Goal: Task Accomplishment & Management: Use online tool/utility

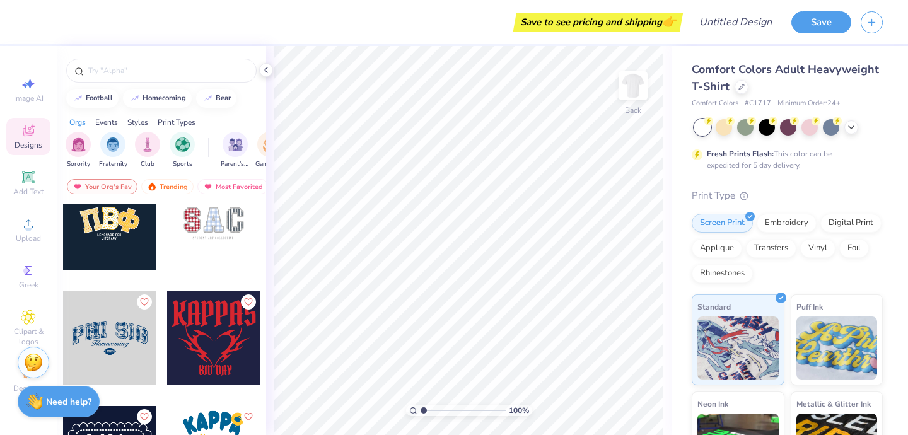
scroll to position [1982, 0]
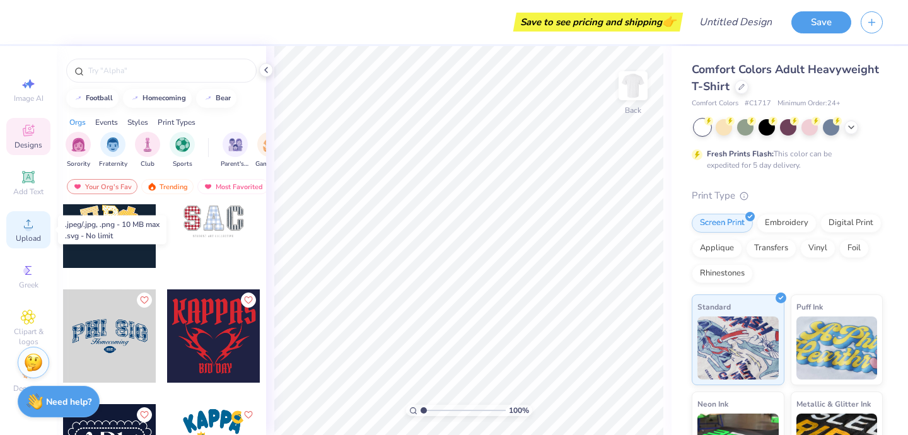
click at [31, 235] on span "Upload" at bounding box center [28, 238] width 25 height 10
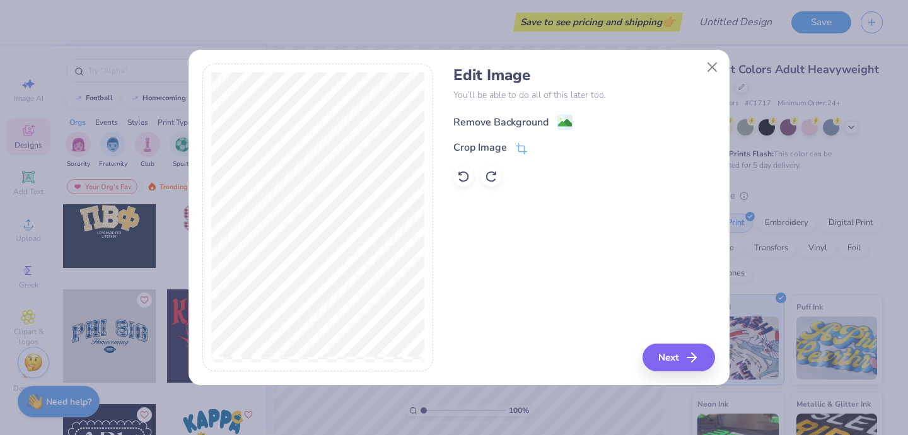
click at [538, 125] on div "Remove Background" at bounding box center [501, 122] width 95 height 15
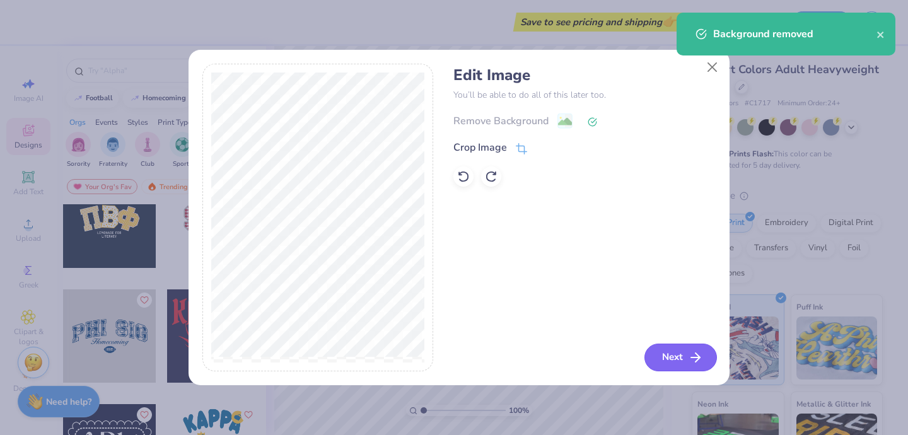
click at [676, 352] on button "Next" at bounding box center [681, 358] width 73 height 28
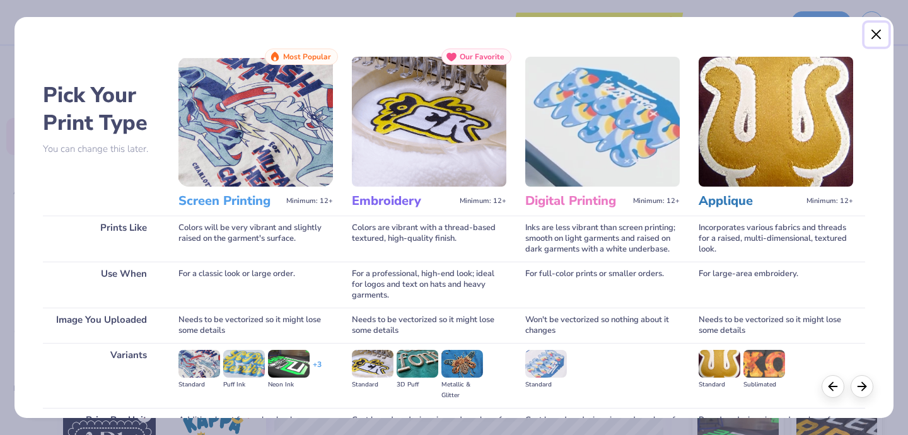
click at [875, 30] on button "Close" at bounding box center [877, 35] width 24 height 24
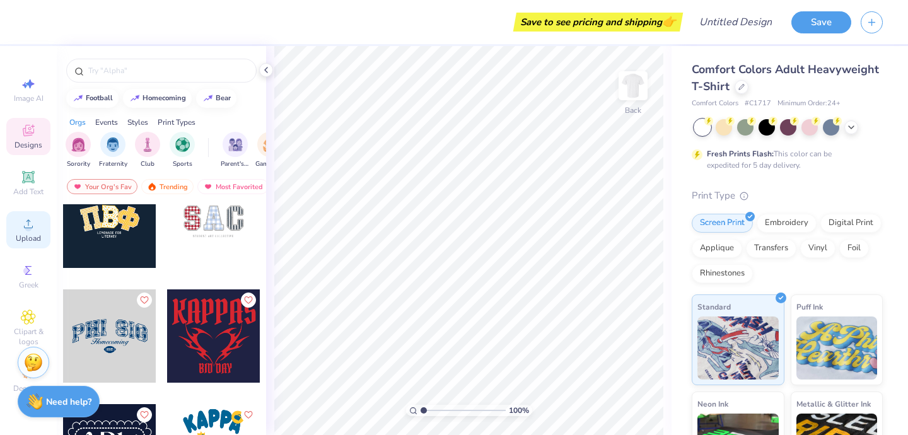
click at [26, 223] on icon at bounding box center [28, 223] width 15 height 15
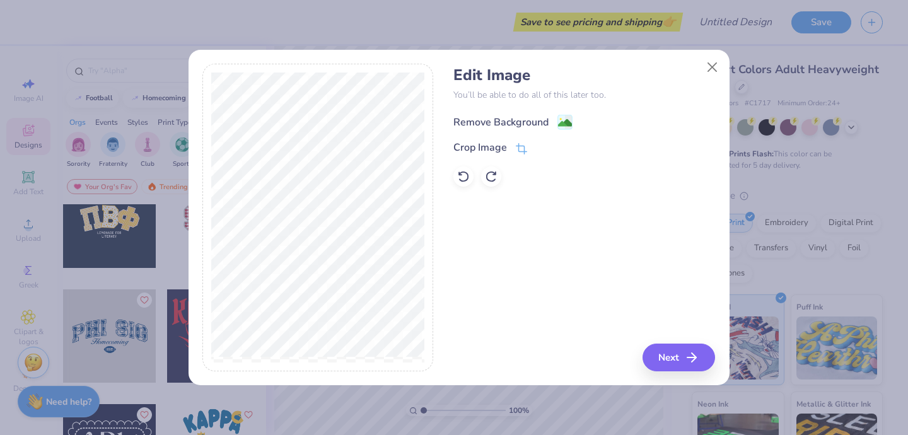
click at [534, 122] on div "Remove Background" at bounding box center [501, 122] width 95 height 15
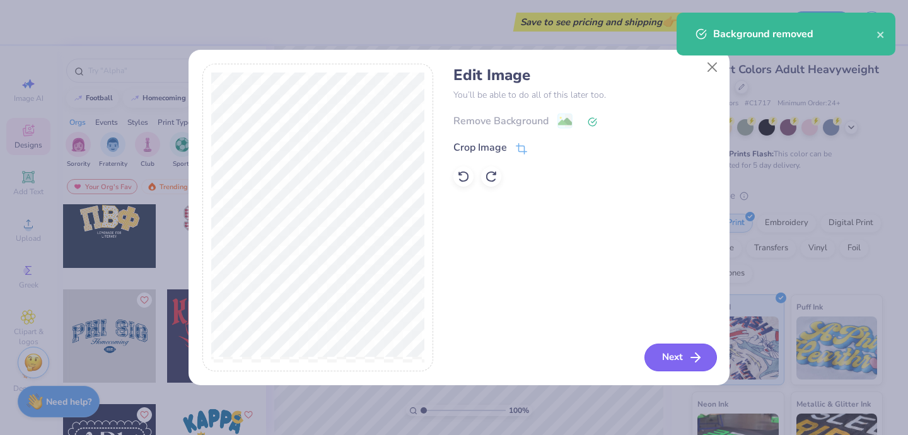
click at [674, 361] on button "Next" at bounding box center [681, 358] width 73 height 28
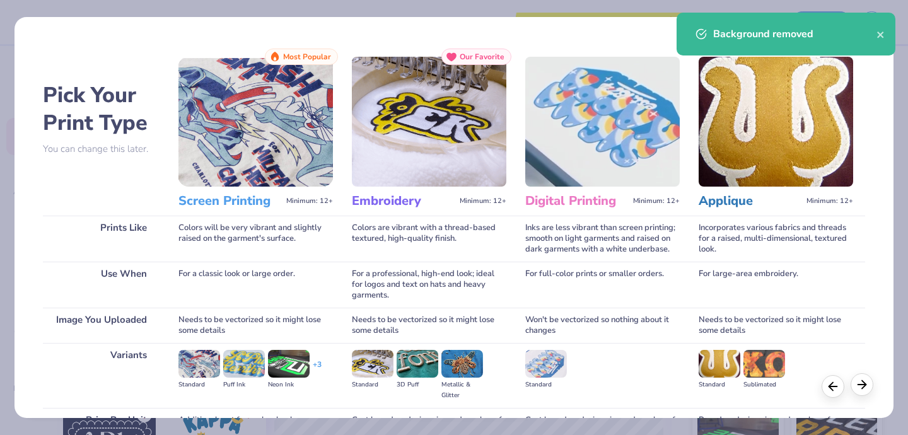
click at [857, 388] on icon at bounding box center [862, 385] width 14 height 14
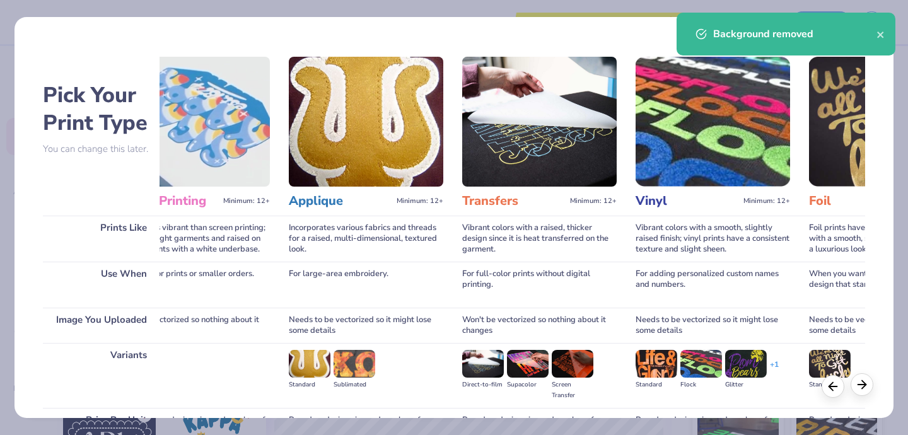
click at [857, 388] on icon at bounding box center [862, 385] width 14 height 14
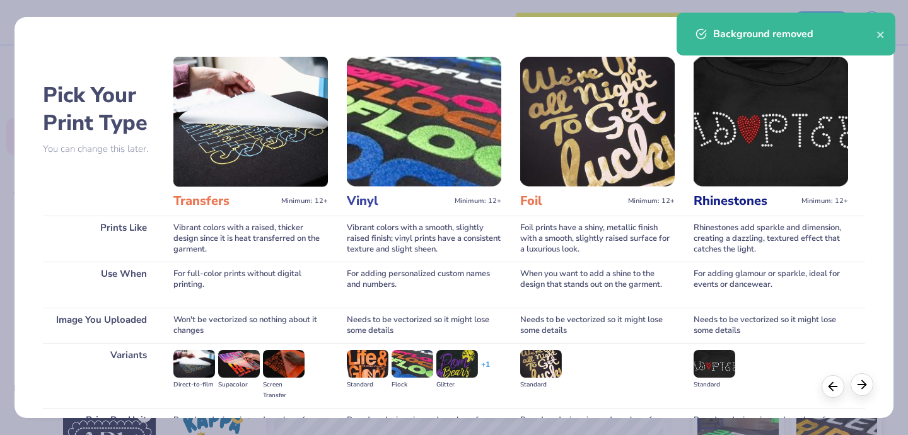
scroll to position [0, 700]
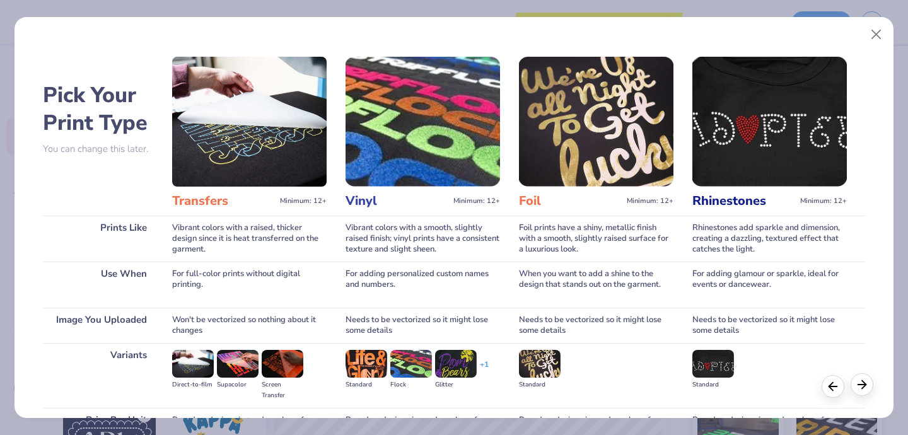
click at [857, 388] on icon at bounding box center [862, 385] width 14 height 14
click at [836, 387] on icon at bounding box center [833, 385] width 14 height 14
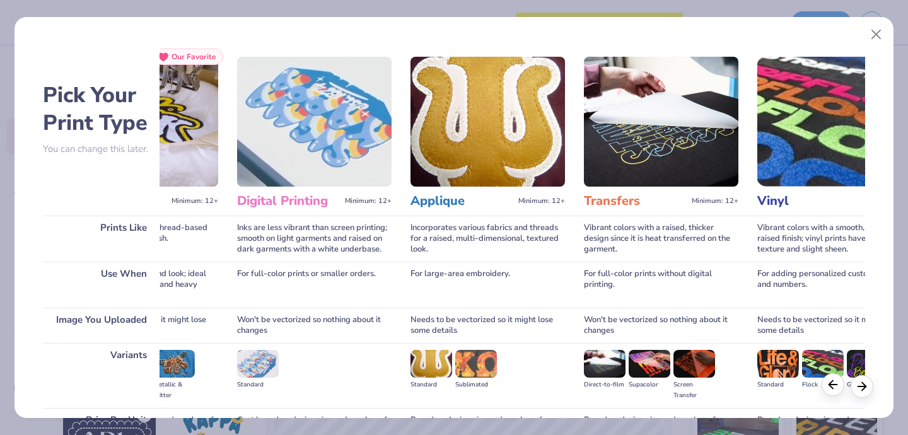
click at [836, 387] on icon at bounding box center [833, 385] width 14 height 14
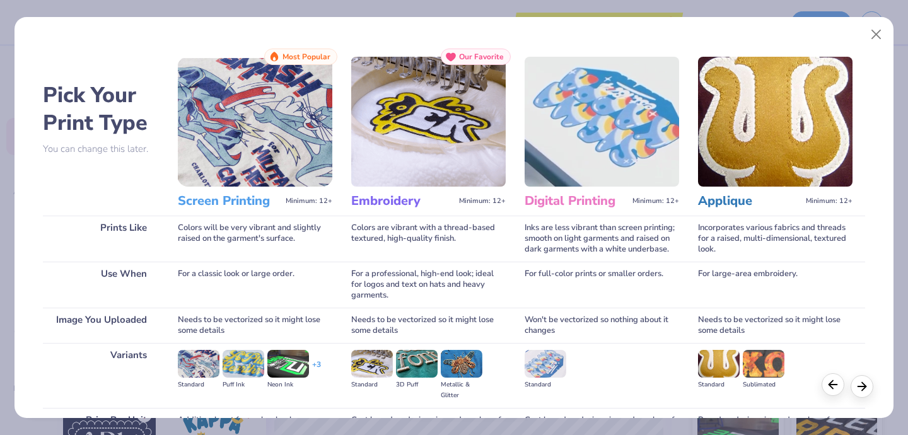
scroll to position [0, 0]
click at [836, 387] on icon at bounding box center [833, 385] width 14 height 14
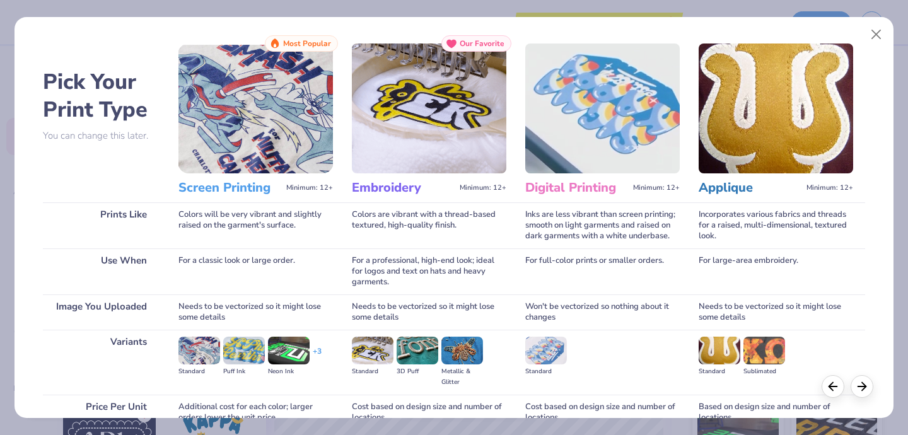
scroll to position [131, 0]
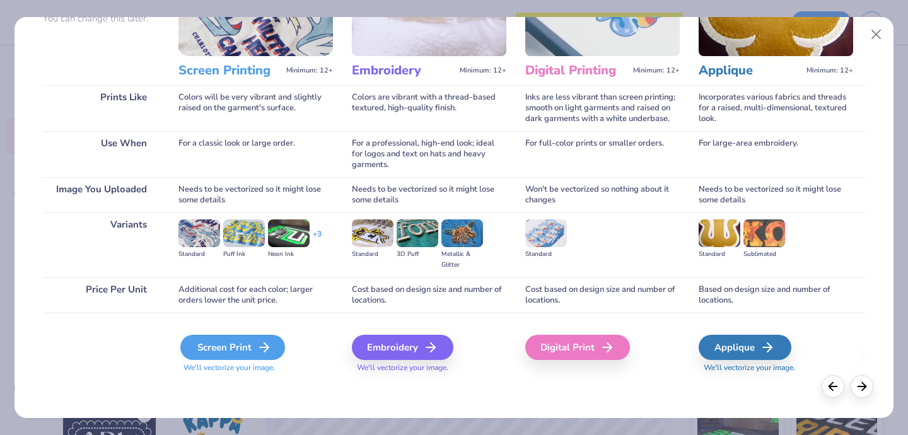
click at [248, 351] on div "Screen Print" at bounding box center [232, 347] width 105 height 25
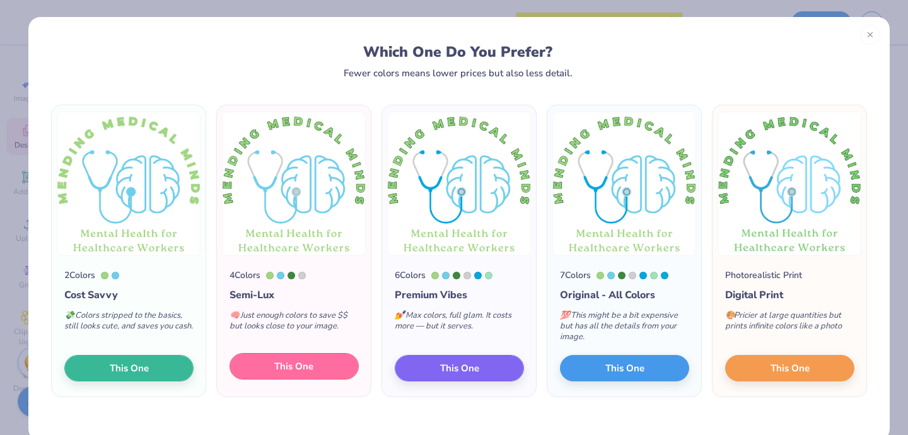
click at [245, 367] on button "This One" at bounding box center [294, 366] width 129 height 26
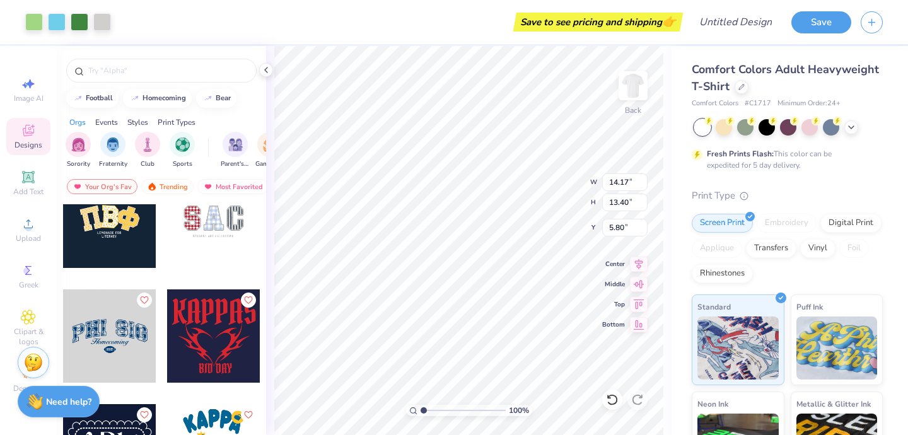
type input "7.85"
type input "7.42"
type input "4.47"
type input "4.22"
type input "1.96"
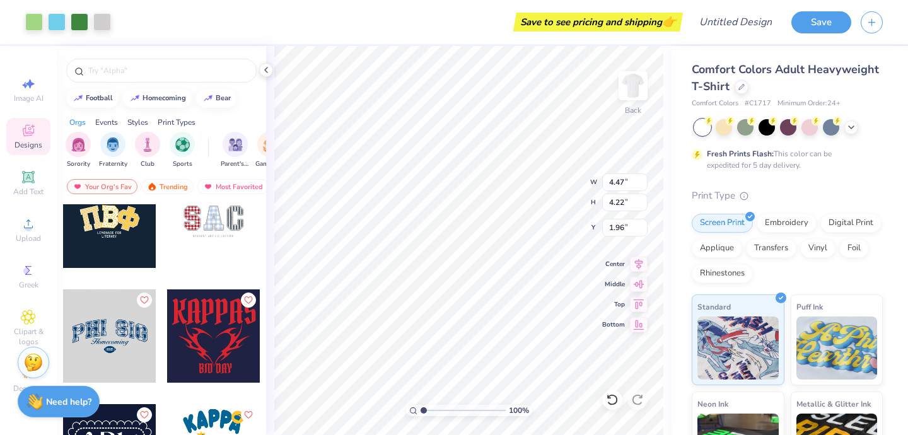
type input "2.11"
type input "4.33"
type input "4.10"
click at [628, 81] on img at bounding box center [633, 86] width 50 height 50
type input "10.03"
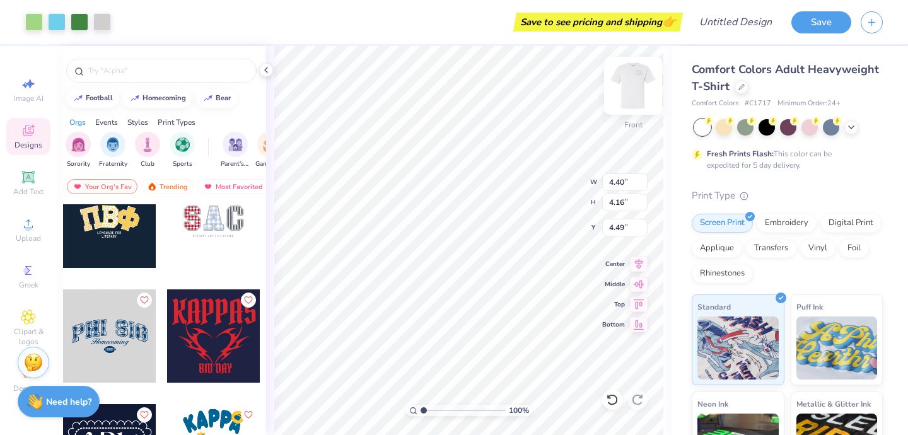
type input "9.48"
type input "5.65"
type input "10.83"
type input "10.24"
type input "5.82"
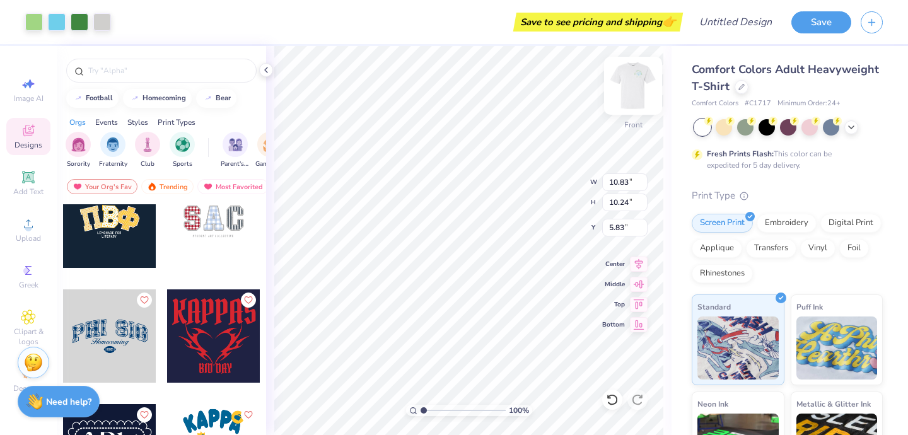
type input "10.09"
type input "9.54"
type input "5.84"
type input "4.87"
click at [633, 95] on img at bounding box center [633, 86] width 50 height 50
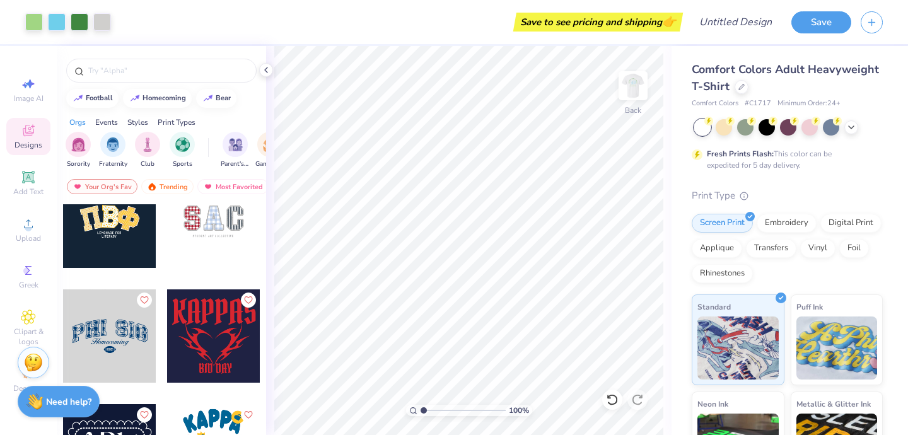
click at [633, 95] on img at bounding box center [633, 85] width 25 height 25
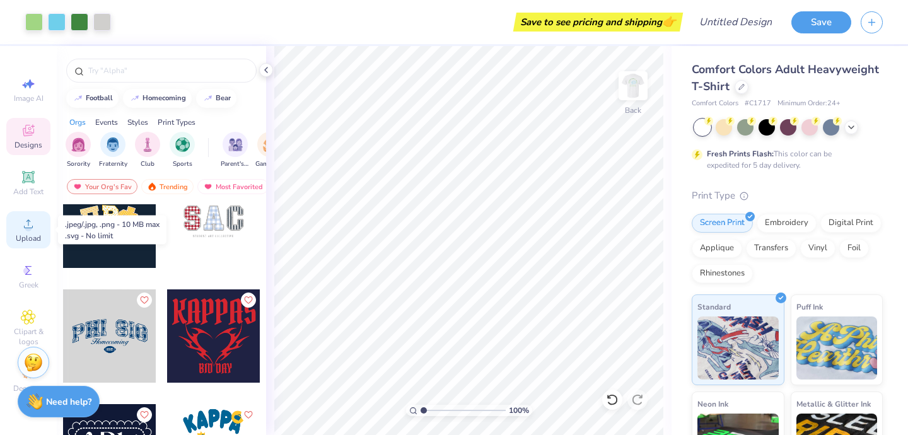
click at [25, 240] on span "Upload" at bounding box center [28, 238] width 25 height 10
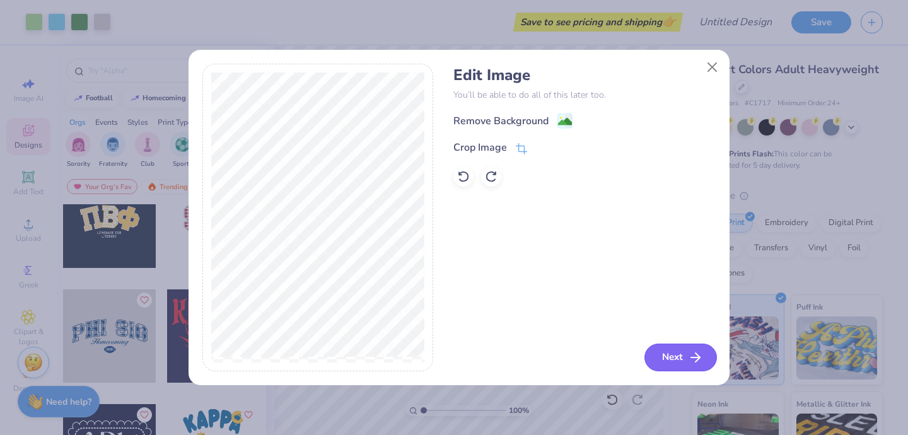
click at [686, 346] on button "Next" at bounding box center [681, 358] width 73 height 28
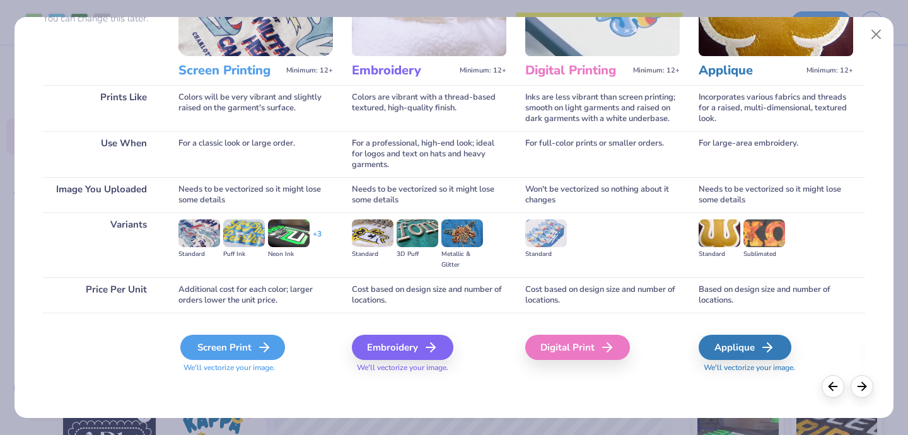
click at [208, 357] on div "Screen Print" at bounding box center [232, 347] width 105 height 25
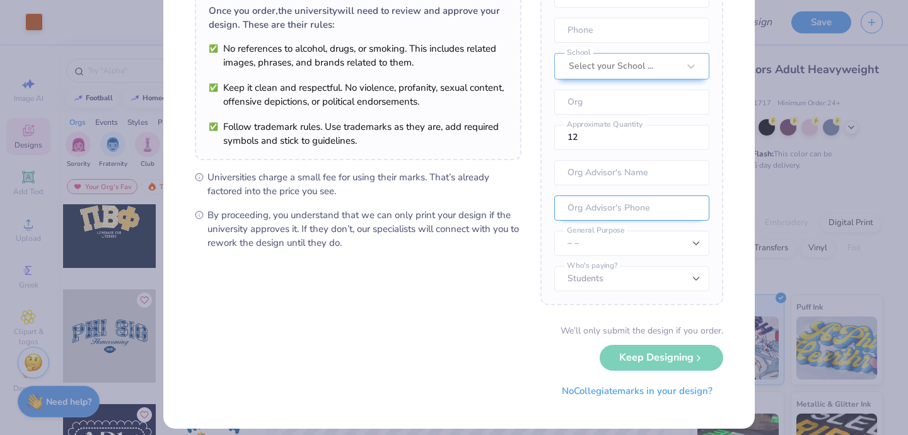
scroll to position [114, 0]
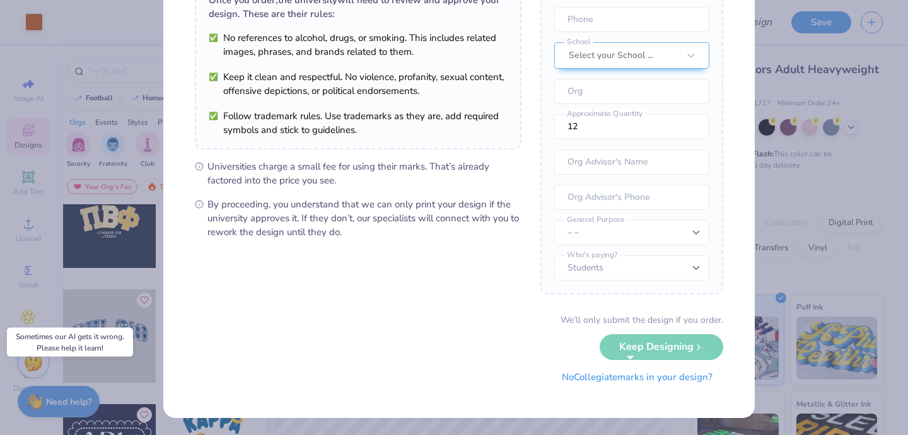
click at [586, 380] on button "No Collegiate marks in your design?" at bounding box center [637, 378] width 172 height 26
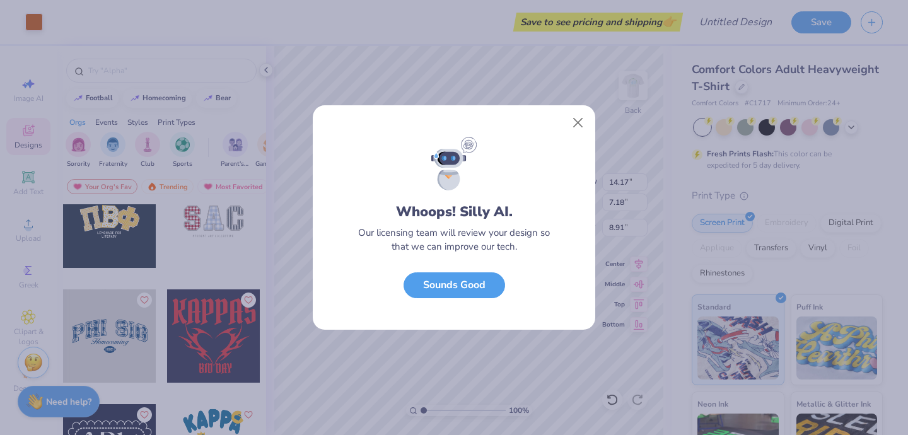
scroll to position [0, 0]
click at [455, 290] on button "Sounds Good" at bounding box center [455, 282] width 102 height 26
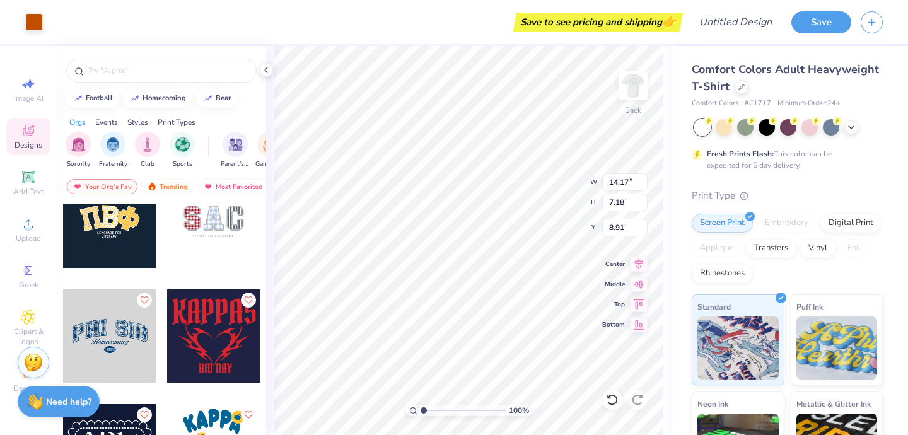
type input "10.46"
type input "5.30"
type input "9.05"
click at [855, 124] on icon at bounding box center [852, 126] width 10 height 10
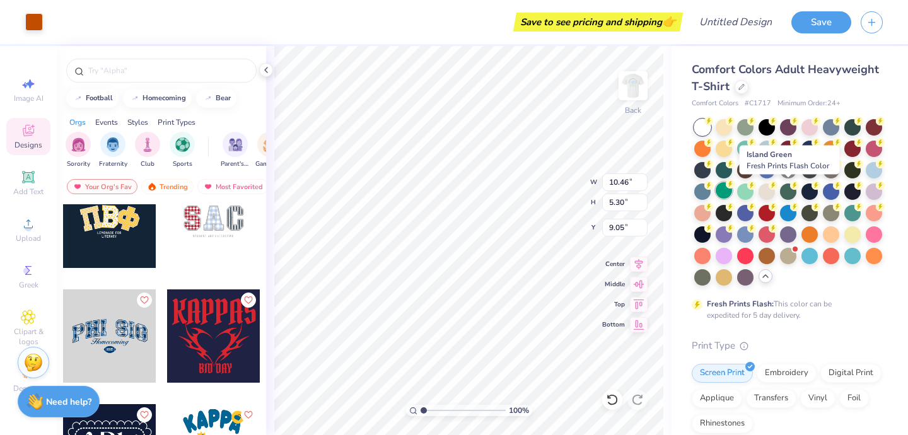
click at [732, 189] on div at bounding box center [724, 190] width 16 height 16
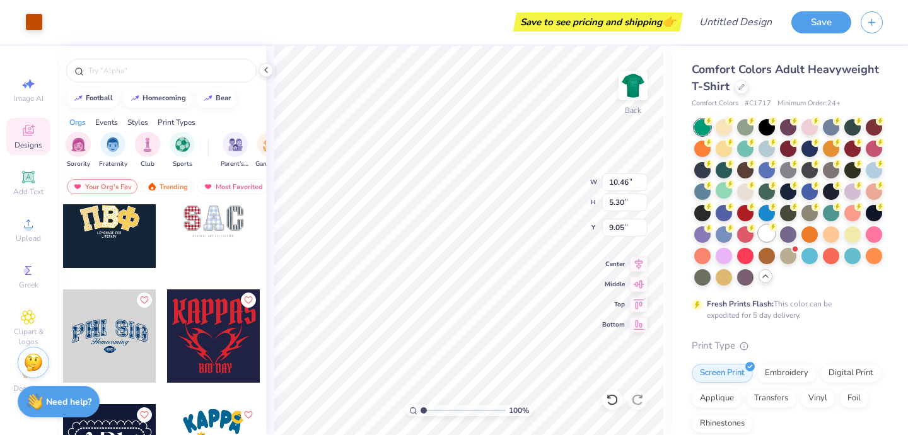
click at [759, 242] on div at bounding box center [767, 233] width 16 height 16
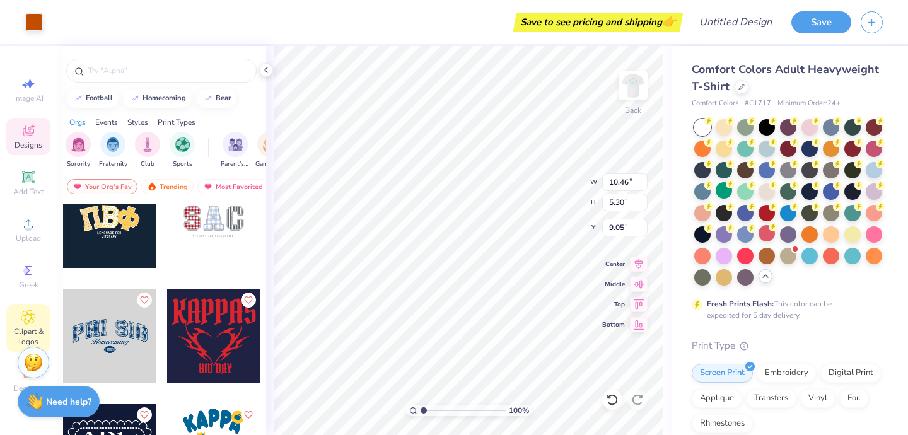
click at [31, 319] on icon at bounding box center [28, 317] width 15 height 15
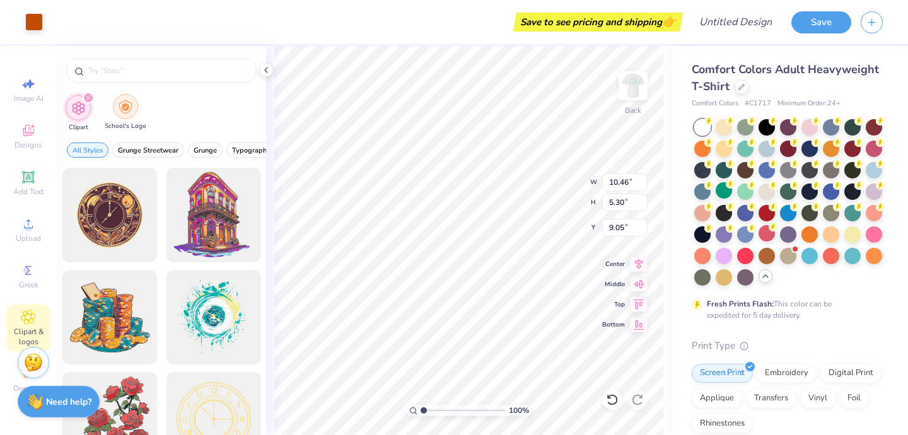
click at [130, 114] on img "filter for School's Logo" at bounding box center [126, 107] width 14 height 15
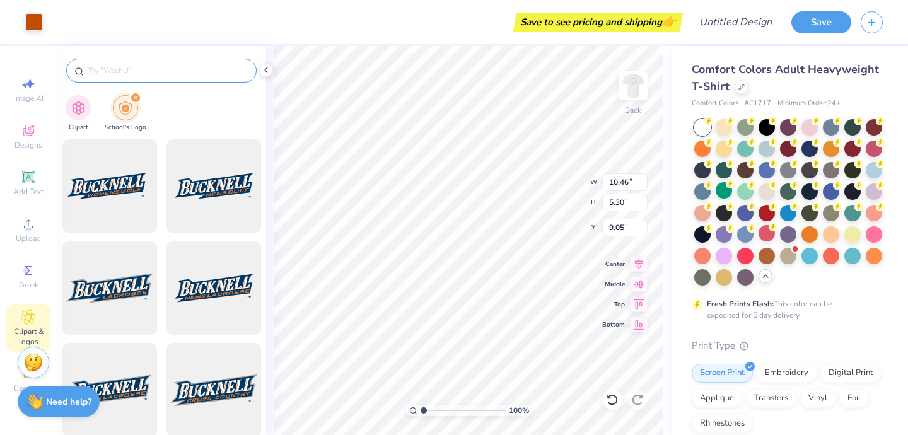
click at [151, 74] on input "text" at bounding box center [167, 70] width 161 height 13
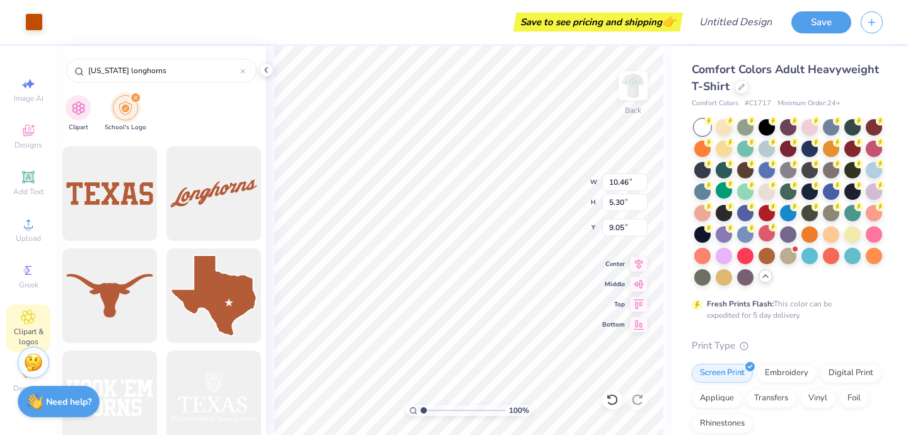
scroll to position [411, 0]
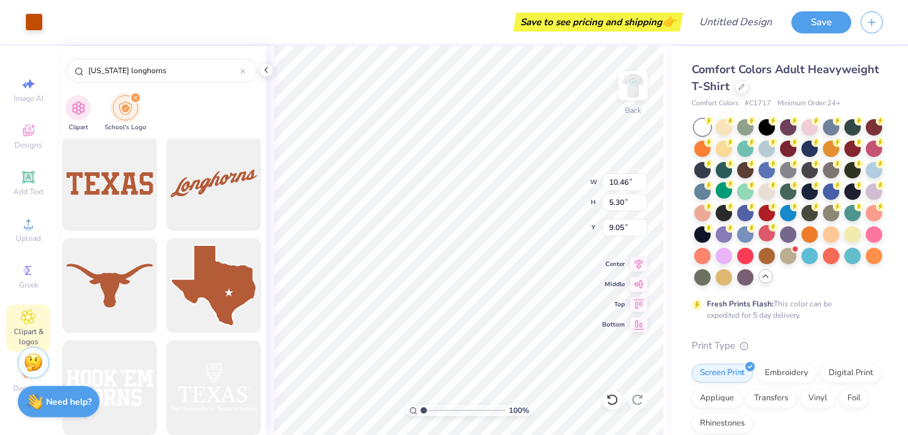
type input "[US_STATE] longhorns"
type input "10.22"
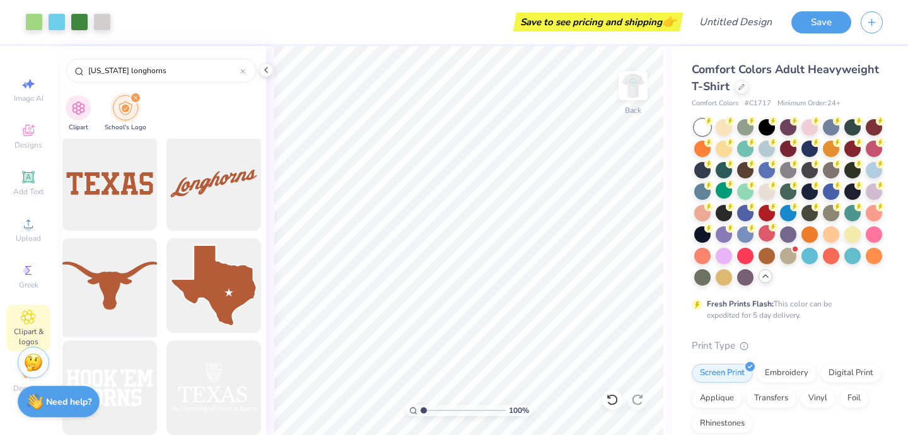
click at [85, 287] on div at bounding box center [109, 286] width 104 height 104
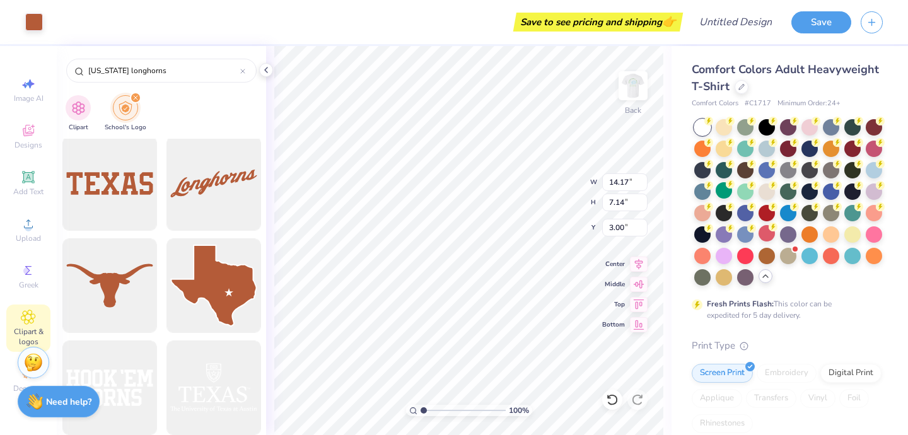
type input "7.31"
click at [74, 109] on img "filter for Clipart" at bounding box center [78, 107] width 15 height 15
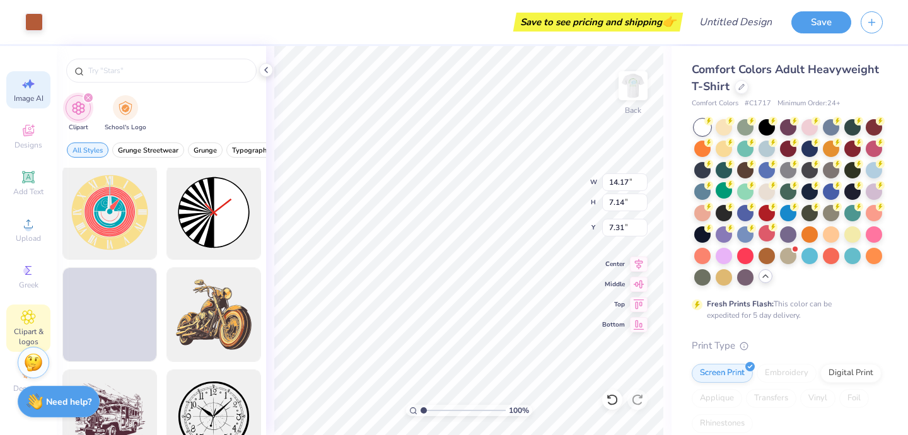
click at [33, 84] on icon at bounding box center [30, 83] width 9 height 9
select select "4"
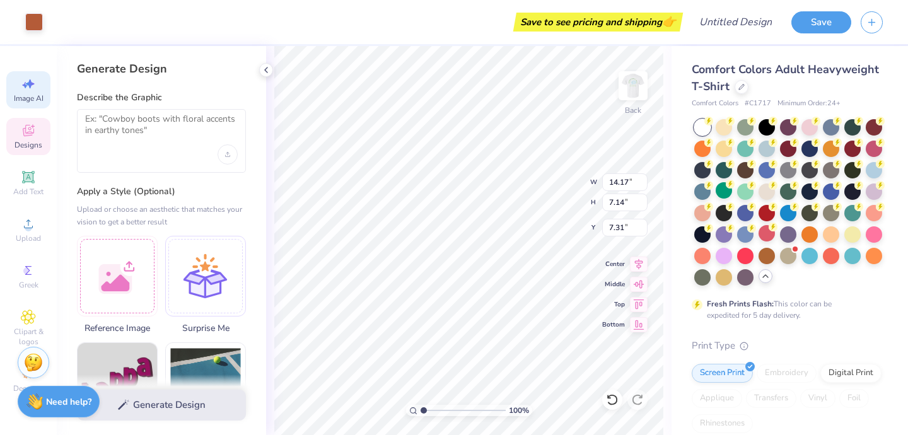
click at [33, 134] on icon at bounding box center [28, 130] width 15 height 15
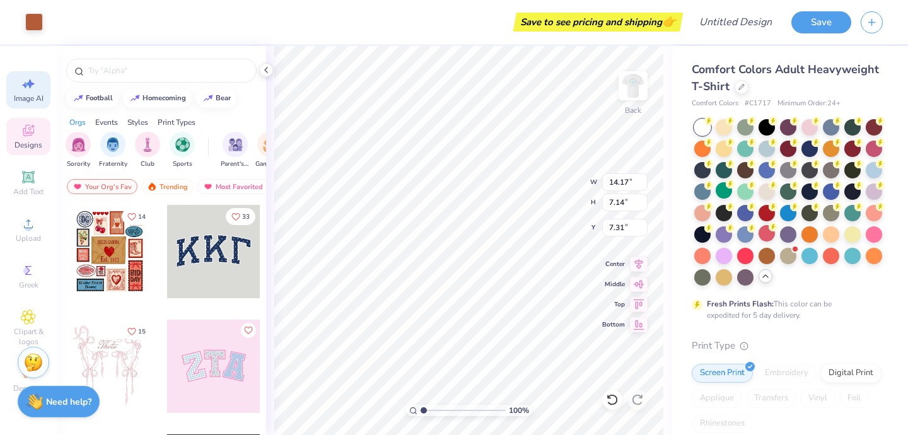
click at [27, 98] on span "Image AI" at bounding box center [29, 98] width 30 height 10
select select "4"
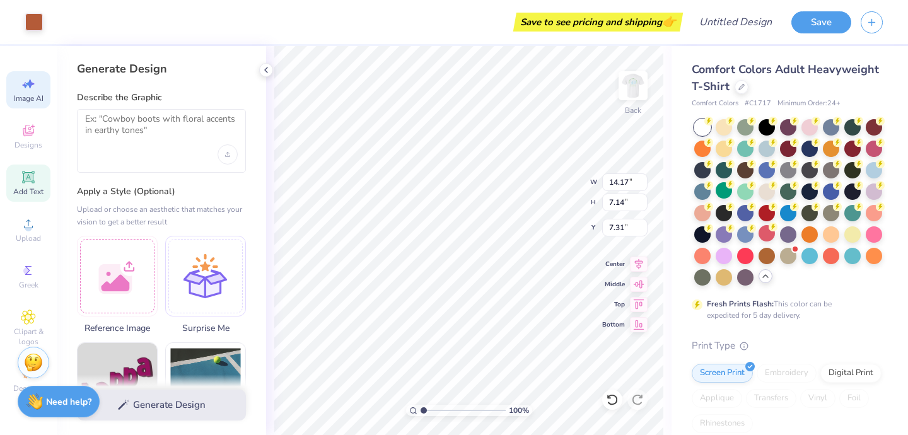
click at [26, 180] on icon at bounding box center [27, 176] width 9 height 9
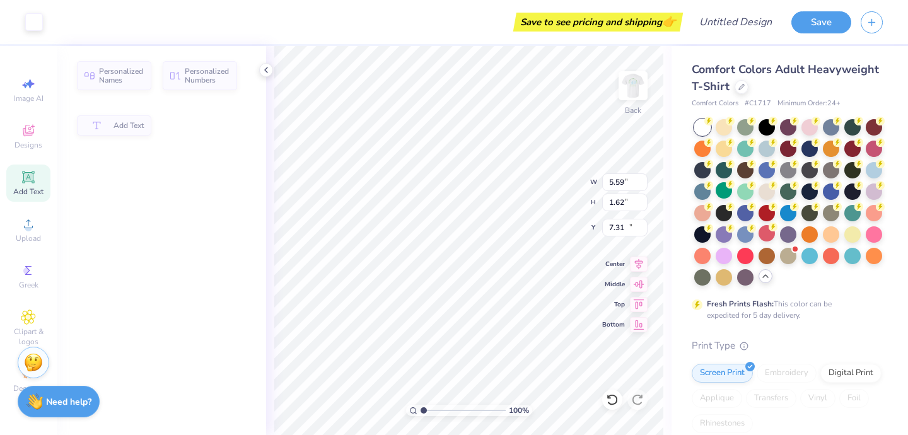
type input "5.59"
type input "1.62"
type input "11.69"
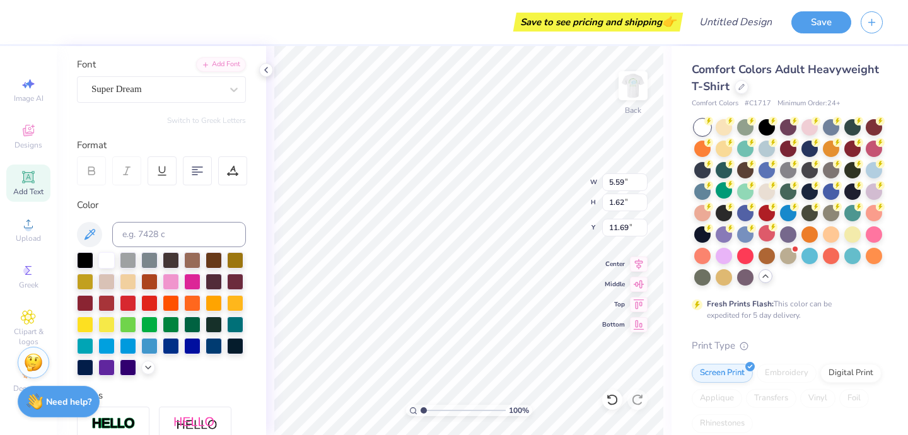
scroll to position [114, 0]
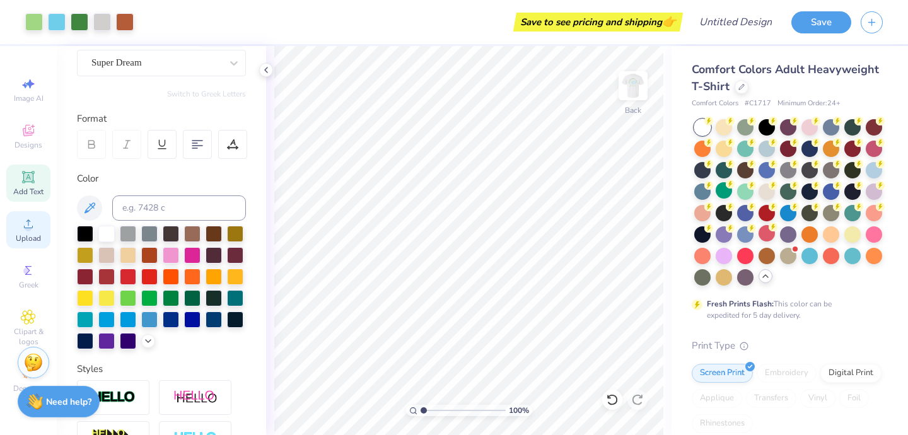
click at [23, 240] on span "Upload" at bounding box center [28, 238] width 25 height 10
click at [12, 385] on div "Decorate" at bounding box center [28, 379] width 44 height 37
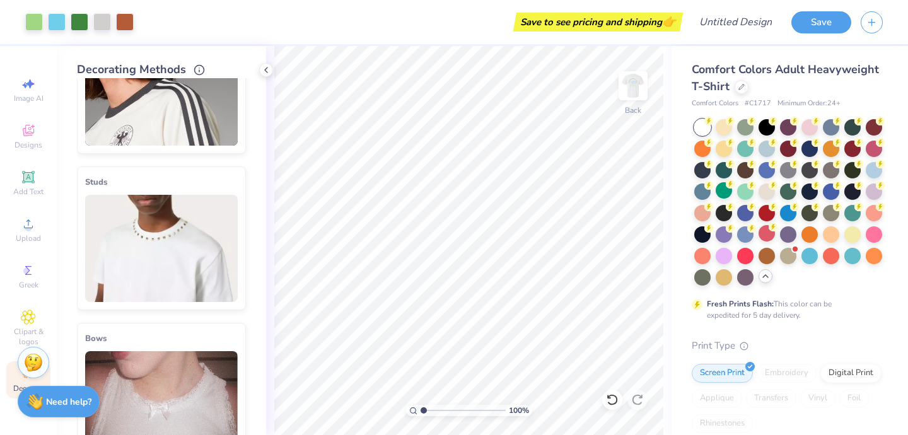
scroll to position [0, 0]
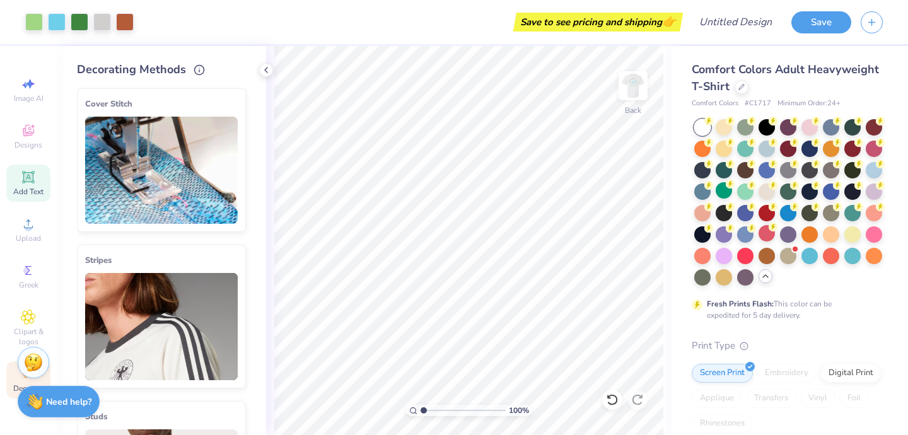
click at [35, 182] on icon at bounding box center [28, 177] width 15 height 15
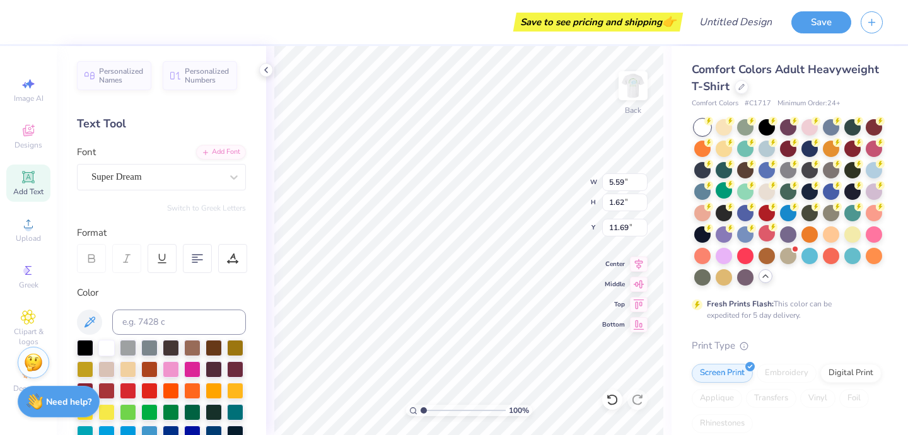
type input "14.17"
type input "7.14"
type input "7.31"
type input "5.59"
type input "1.62"
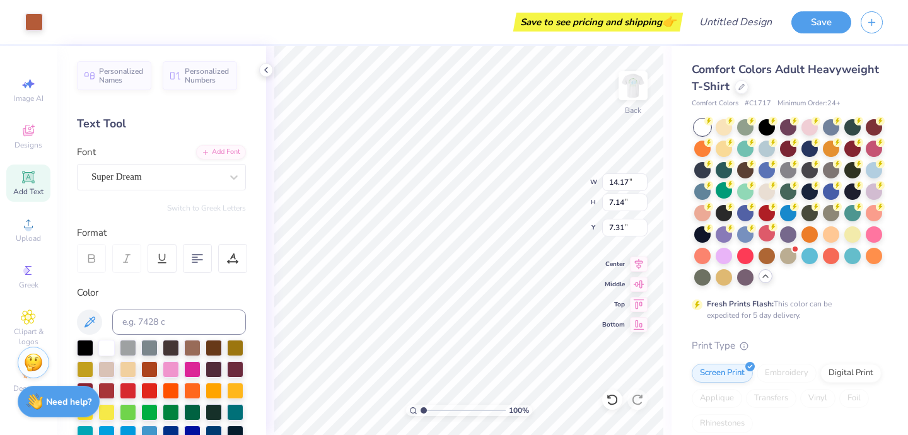
type input "11.69"
type input "3.24"
type input "1.63"
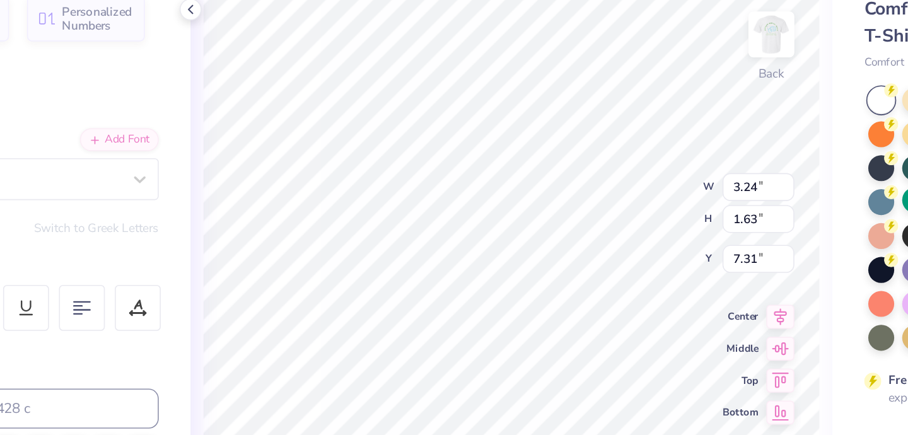
type input "6.52"
type input "1.53"
type input "0.77"
type input "6.51"
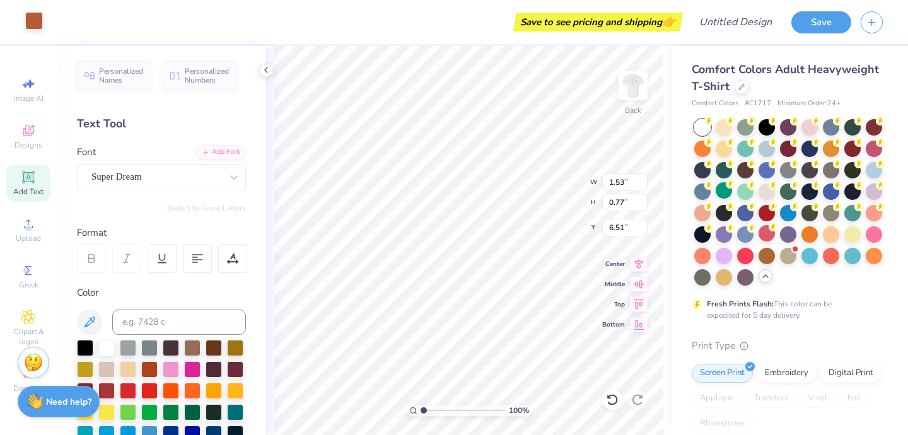
click at [33, 17] on div at bounding box center [34, 21] width 18 height 18
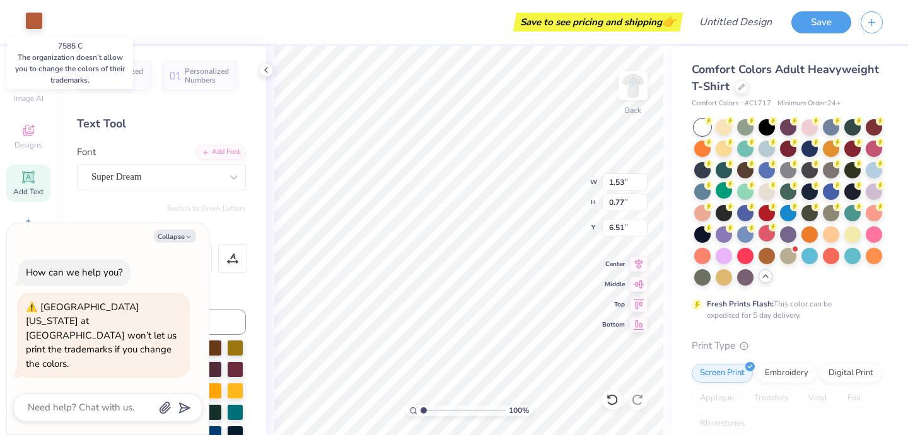
click at [31, 18] on div at bounding box center [34, 21] width 18 height 18
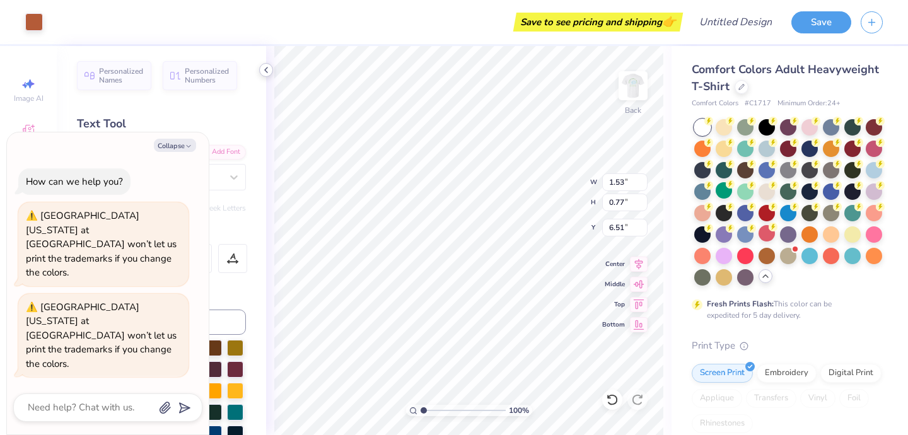
click at [265, 68] on icon at bounding box center [266, 70] width 10 height 10
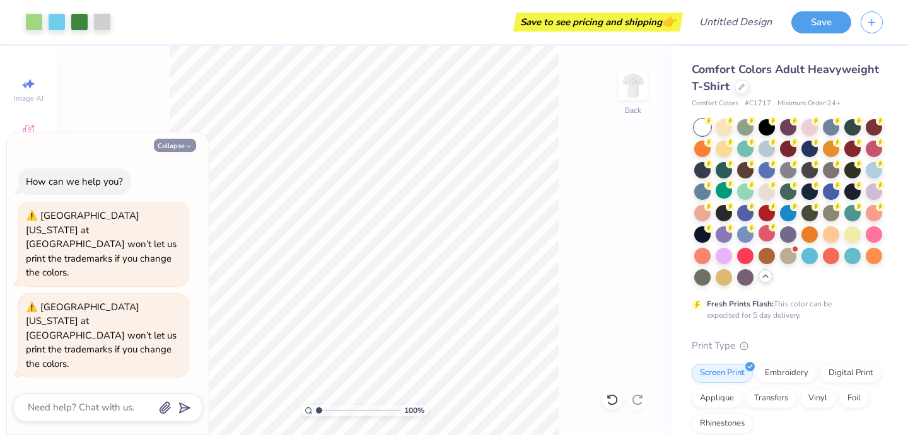
click at [182, 152] on button "Collapse" at bounding box center [175, 145] width 42 height 13
type textarea "x"
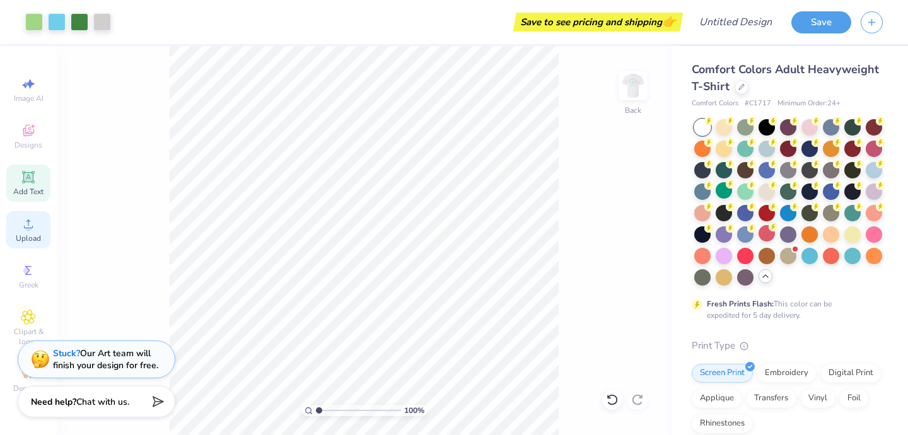
click at [31, 230] on icon at bounding box center [28, 223] width 15 height 15
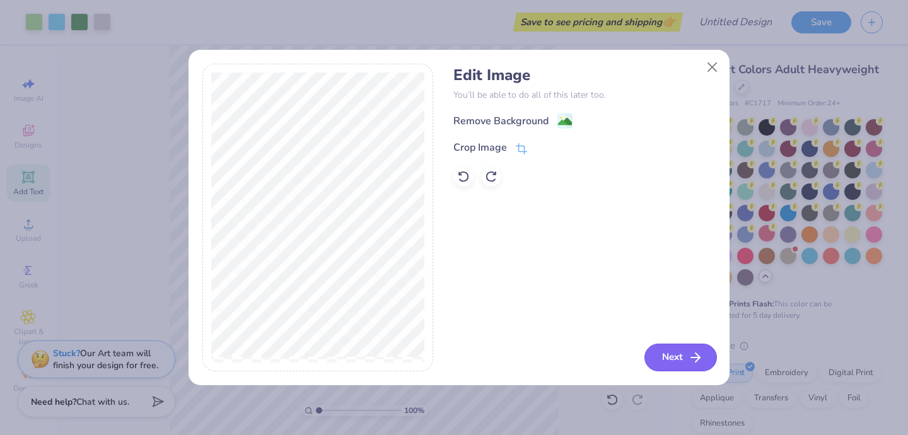
click at [665, 356] on button "Next" at bounding box center [681, 358] width 73 height 28
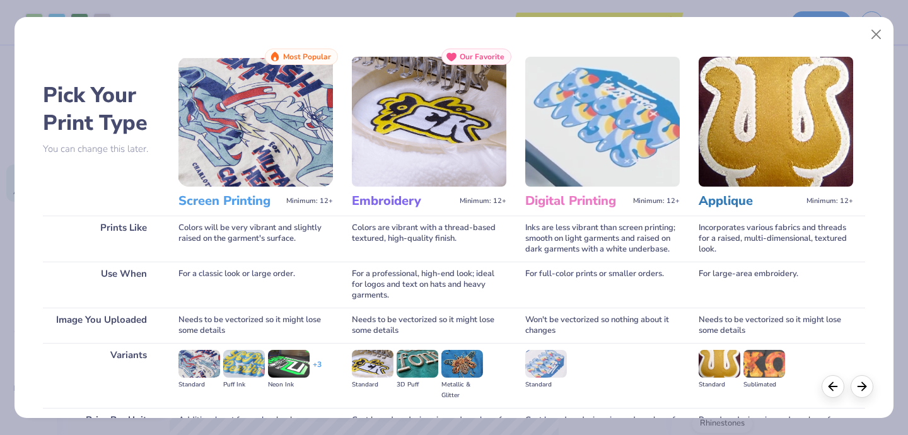
scroll to position [131, 0]
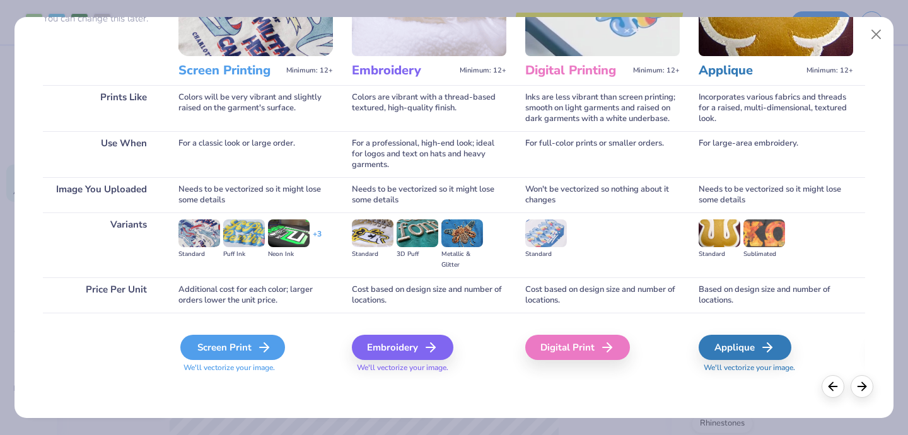
click at [230, 344] on div "Screen Print" at bounding box center [232, 347] width 105 height 25
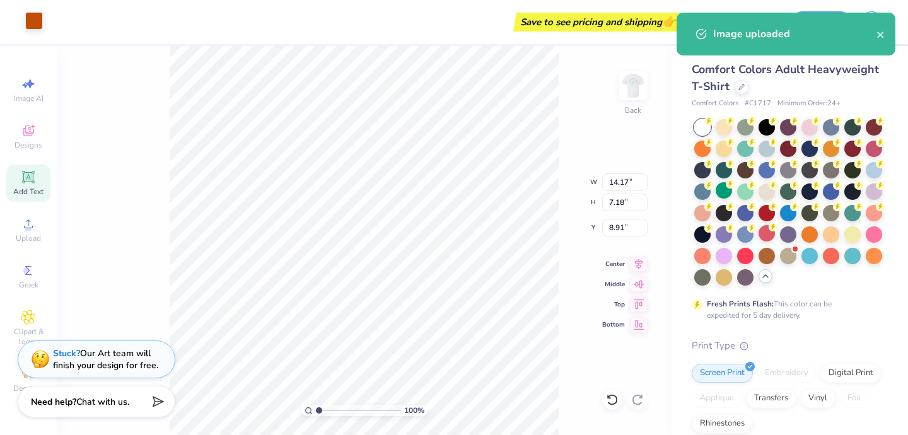
click at [32, 25] on div at bounding box center [34, 21] width 18 height 18
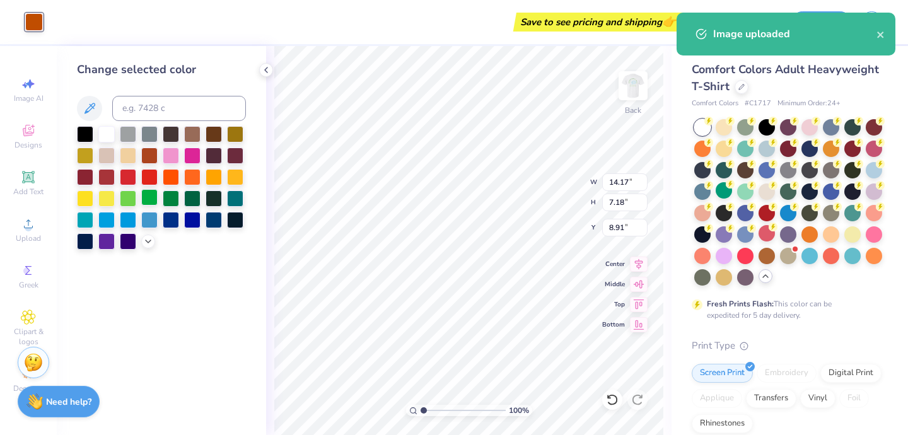
click at [151, 195] on div at bounding box center [149, 197] width 16 height 16
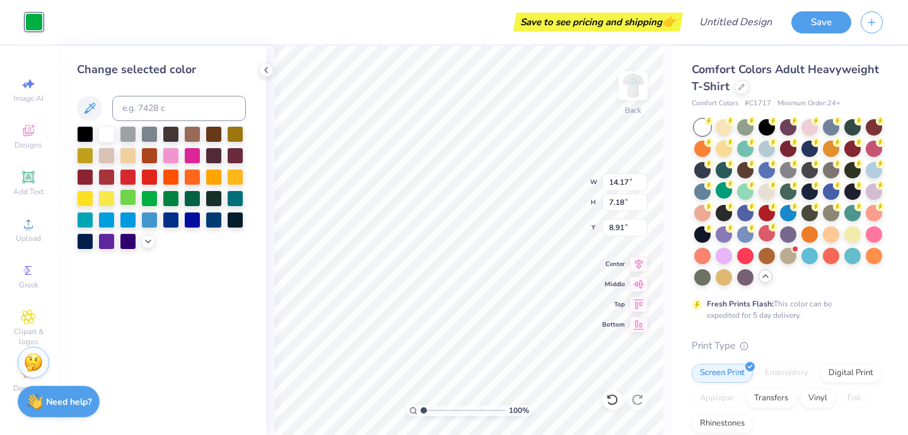
click at [127, 197] on div at bounding box center [128, 197] width 16 height 16
click at [170, 196] on div at bounding box center [171, 197] width 16 height 16
click at [150, 199] on div at bounding box center [149, 197] width 16 height 16
type input "3.07"
type input "1.55"
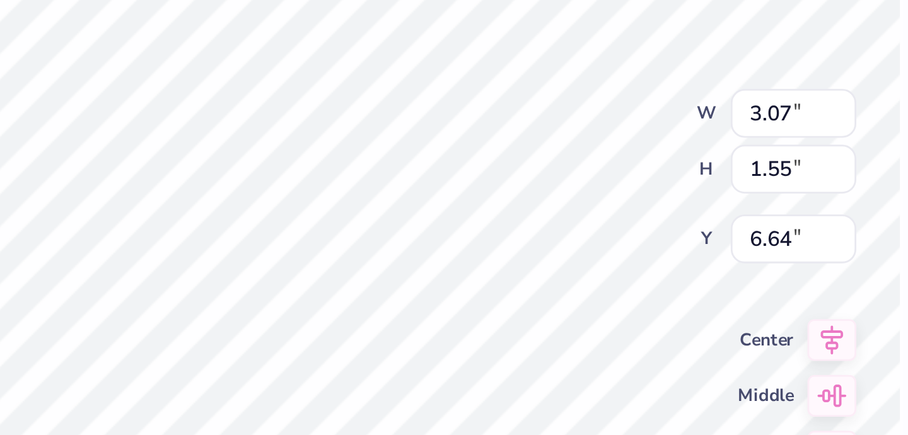
type input "6.64"
type input "1.66"
type input "0.84"
type input "6.48"
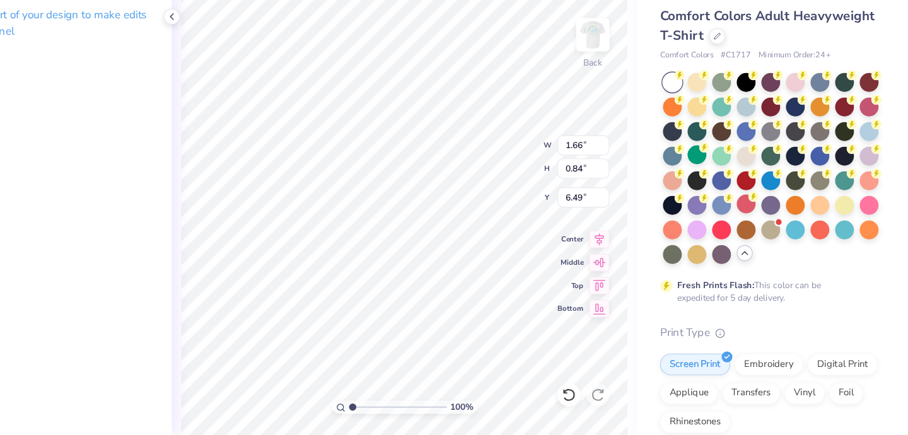
scroll to position [0, 0]
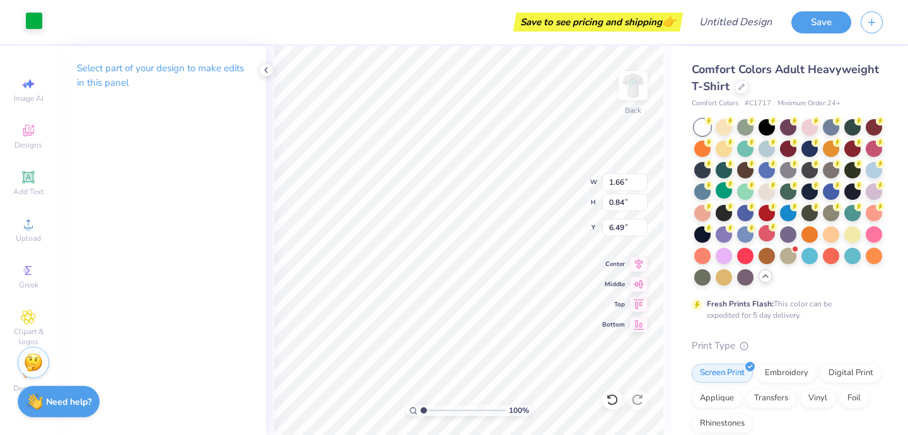
click at [35, 23] on div at bounding box center [34, 21] width 18 height 18
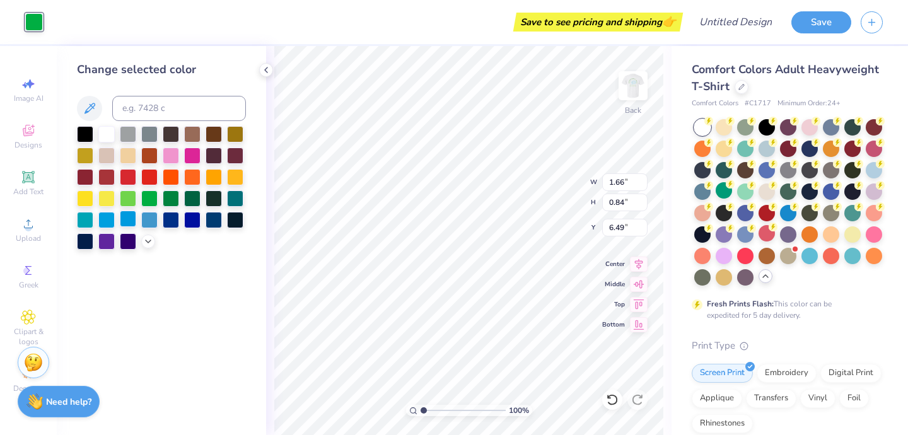
click at [124, 218] on div at bounding box center [128, 219] width 16 height 16
click at [145, 218] on div at bounding box center [149, 219] width 16 height 16
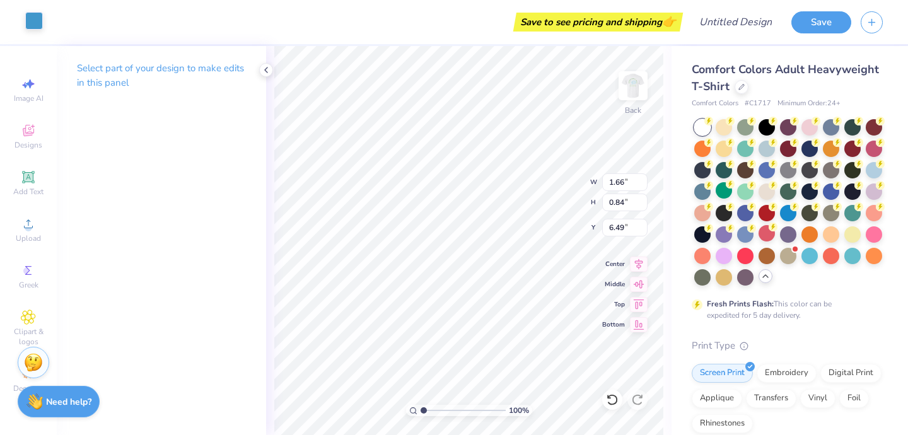
click at [42, 15] on div at bounding box center [34, 21] width 18 height 18
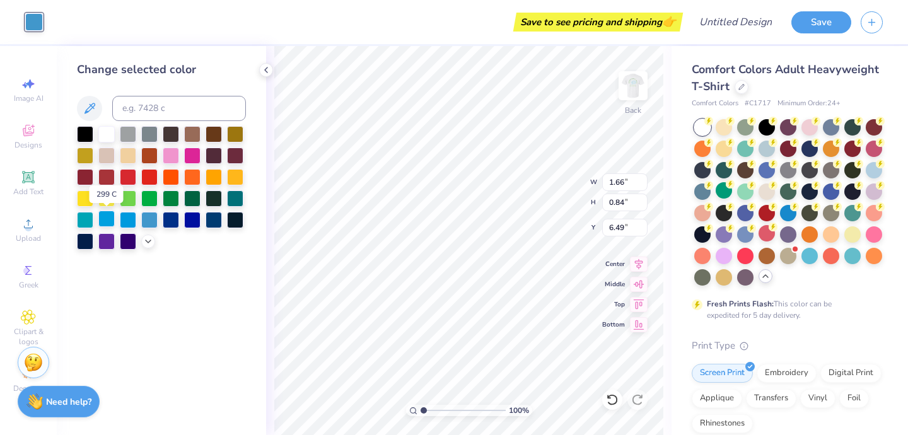
click at [111, 224] on div at bounding box center [106, 219] width 16 height 16
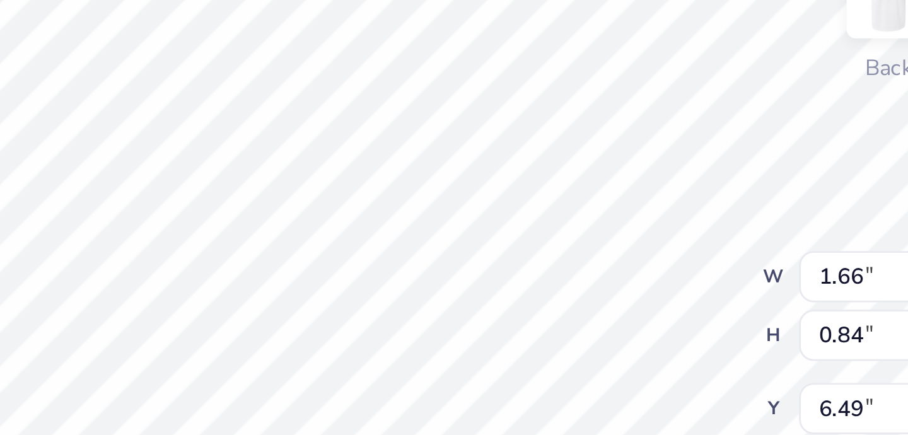
type input "1.03"
type input "0.52"
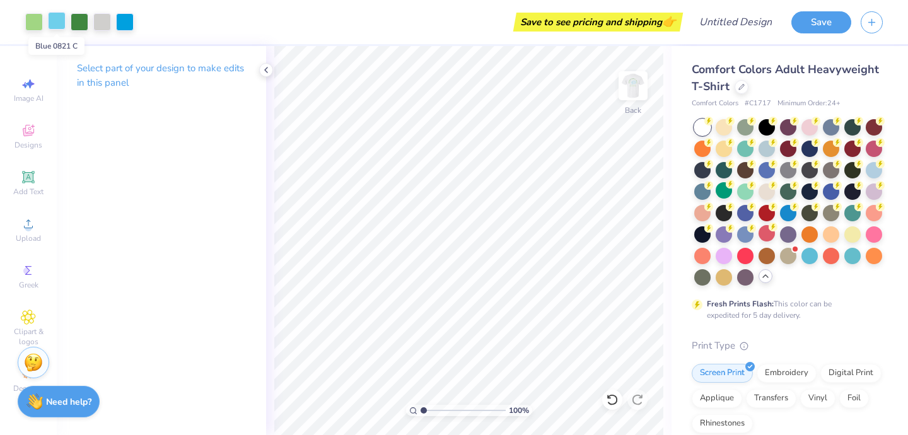
click at [54, 19] on div at bounding box center [57, 21] width 18 height 18
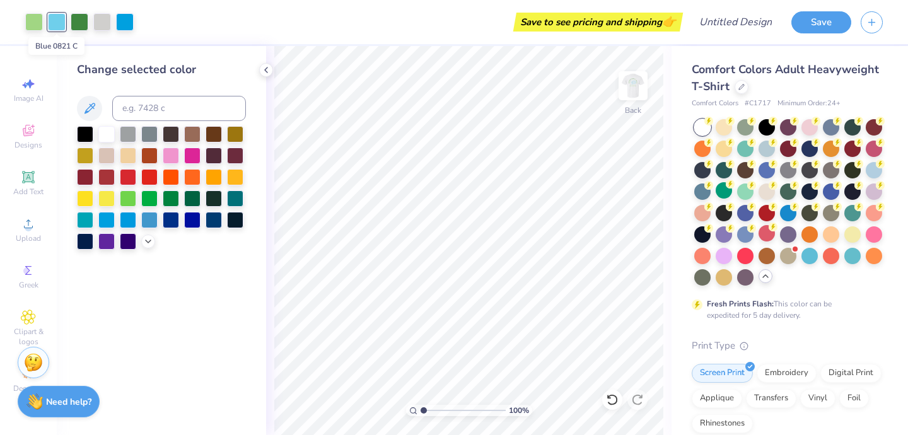
click at [54, 19] on div at bounding box center [57, 22] width 18 height 18
click at [95, 102] on icon at bounding box center [89, 108] width 15 height 15
click at [89, 106] on icon at bounding box center [89, 108] width 15 height 15
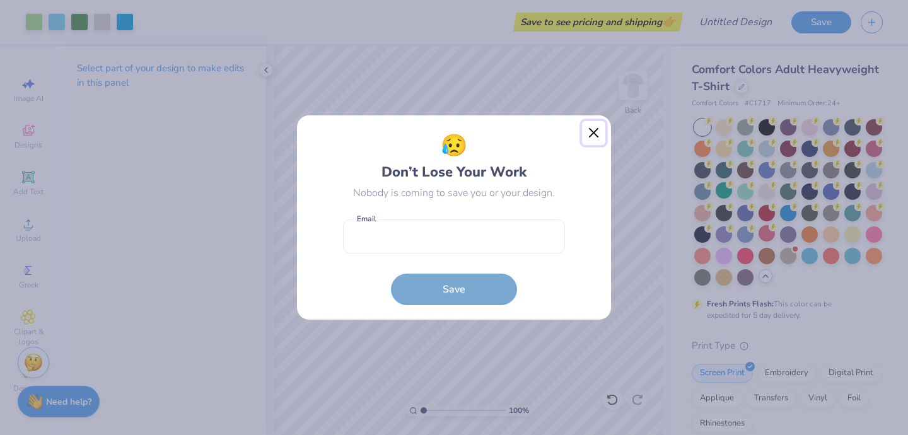
click at [594, 134] on button "Close" at bounding box center [594, 133] width 24 height 24
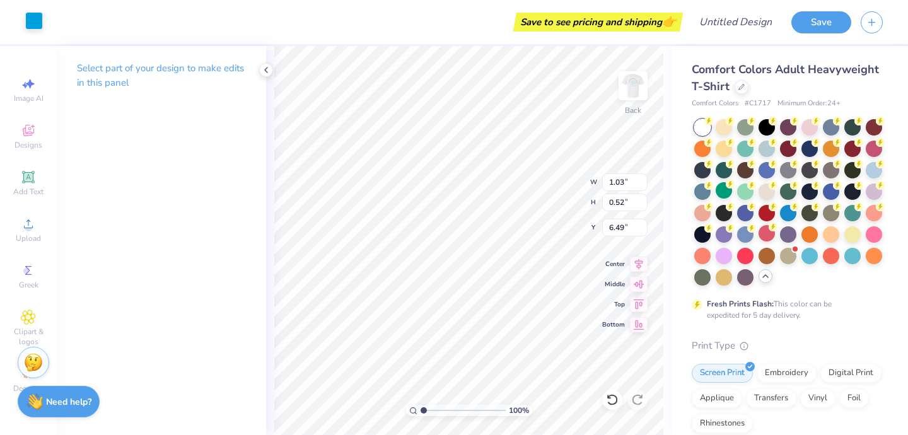
click at [33, 15] on div at bounding box center [34, 21] width 18 height 18
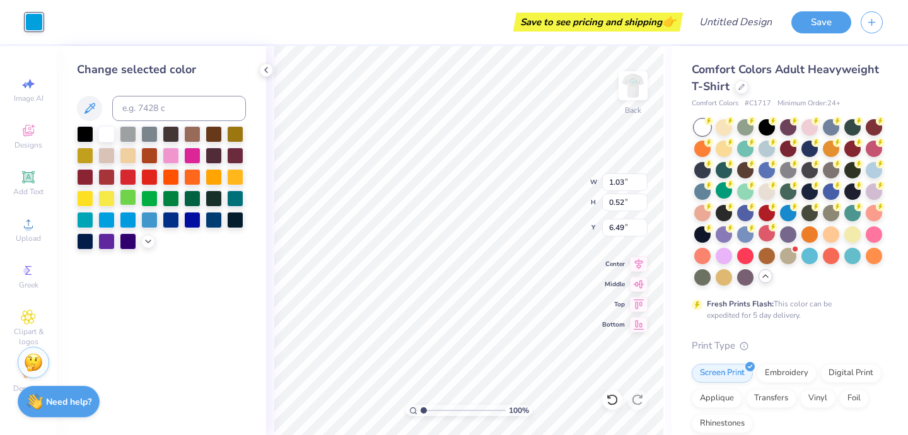
click at [126, 196] on div at bounding box center [128, 197] width 16 height 16
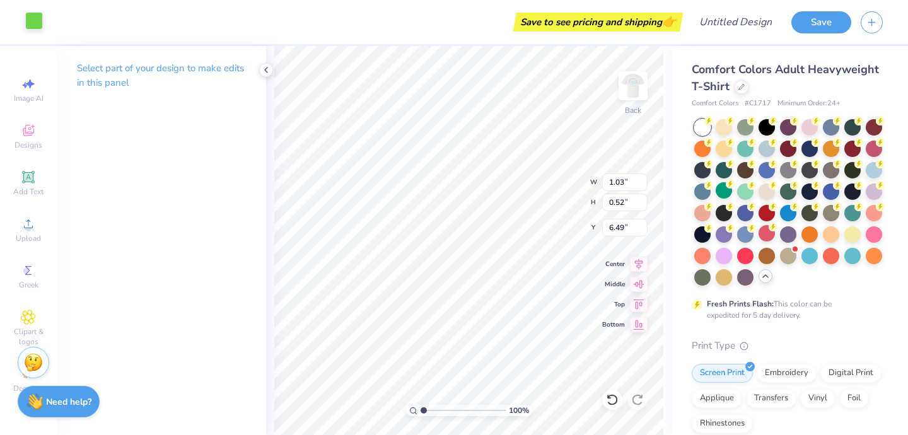
click at [32, 21] on div at bounding box center [34, 21] width 18 height 18
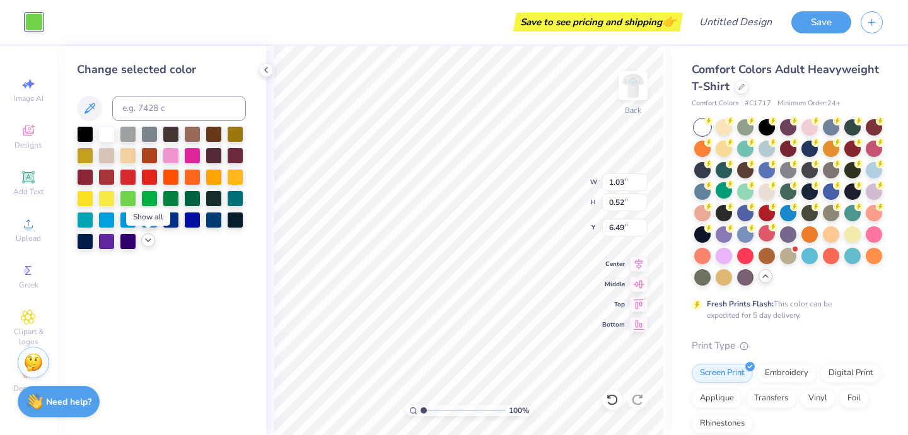
click at [147, 244] on icon at bounding box center [148, 240] width 10 height 10
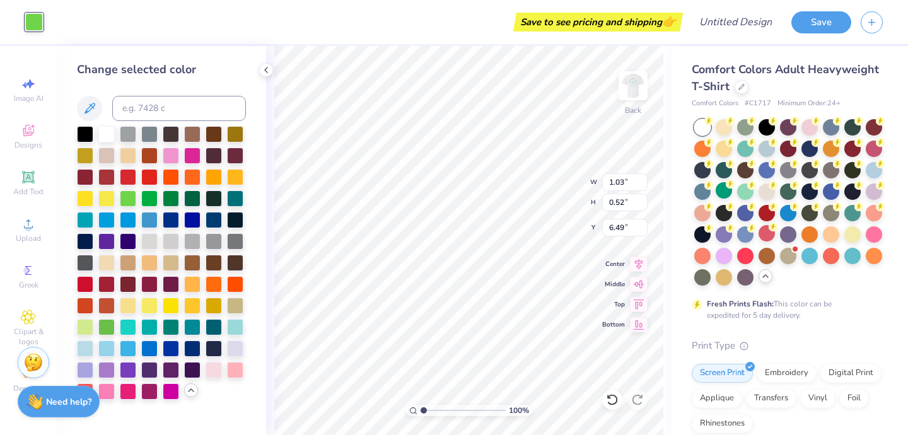
click at [147, 244] on div at bounding box center [149, 241] width 16 height 16
click at [127, 350] on div at bounding box center [128, 347] width 16 height 16
click at [108, 351] on div at bounding box center [106, 347] width 16 height 16
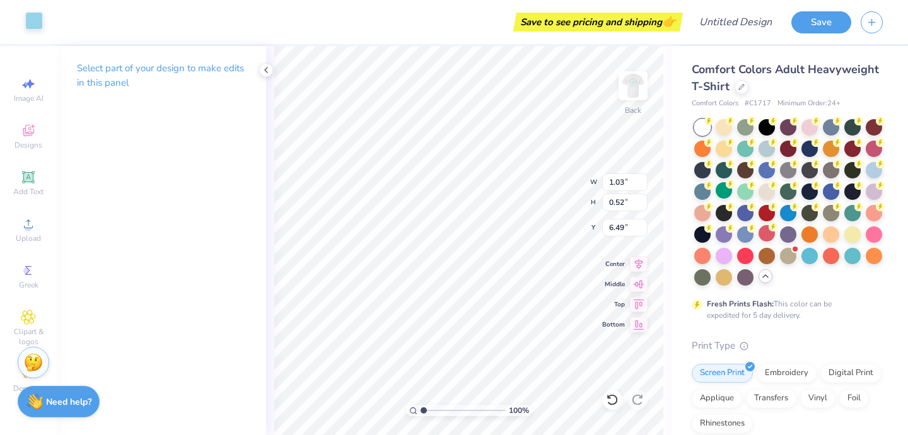
click at [40, 25] on div at bounding box center [34, 21] width 18 height 18
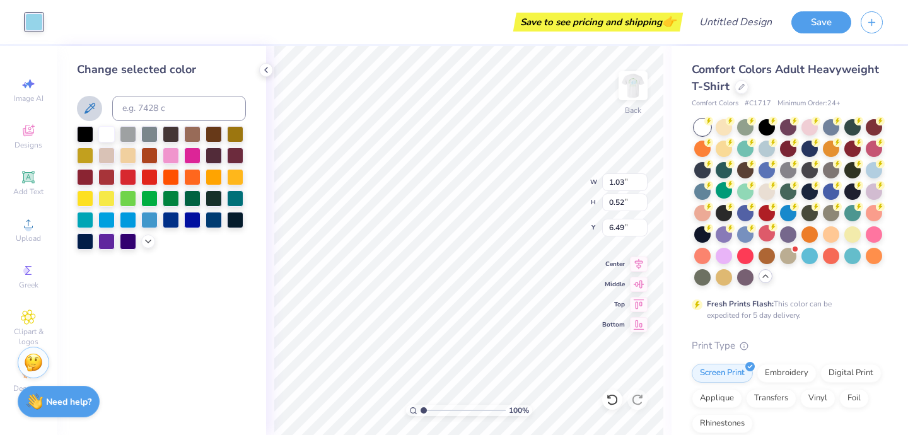
click at [91, 109] on icon at bounding box center [90, 108] width 11 height 11
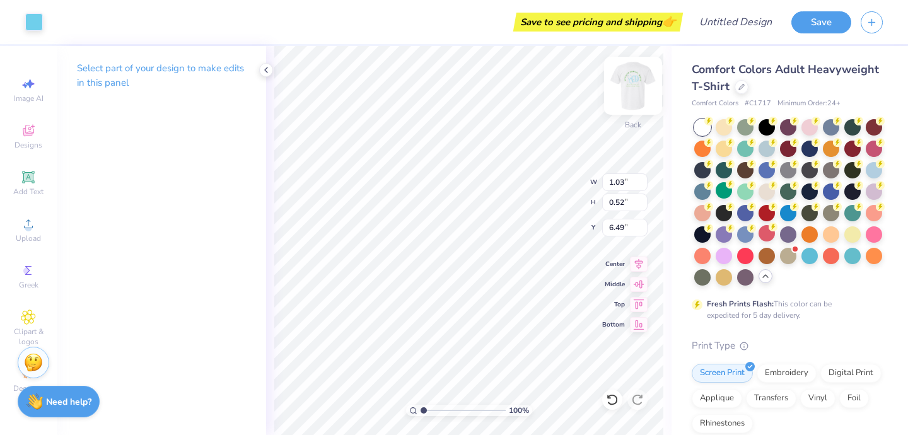
click at [628, 90] on img at bounding box center [633, 86] width 50 height 50
type input "7.83"
type input "3.96"
type input "15.43"
type input "3.46"
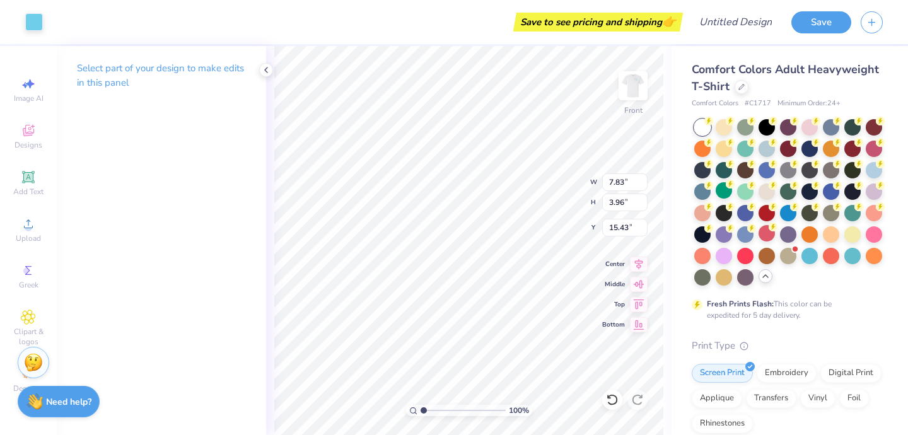
type input "1.75"
type input "15.42"
type input "15.05"
type input "14.87"
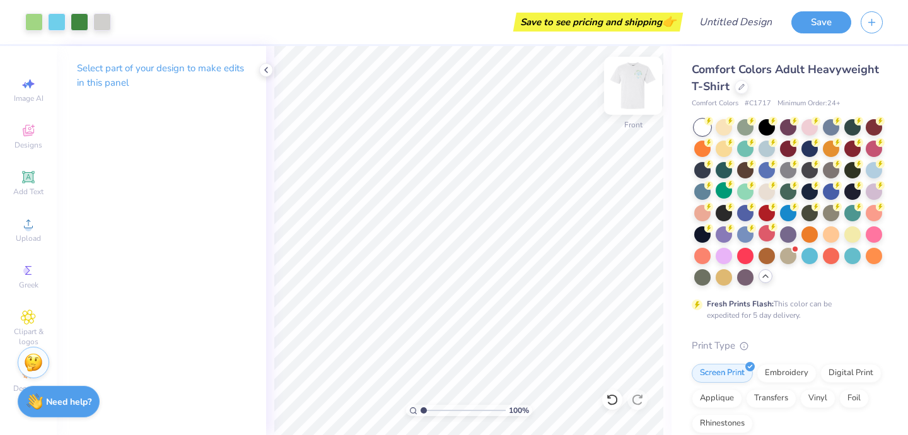
click at [632, 84] on img at bounding box center [633, 86] width 50 height 50
type input "10.09"
type input "9.54"
type input "4.87"
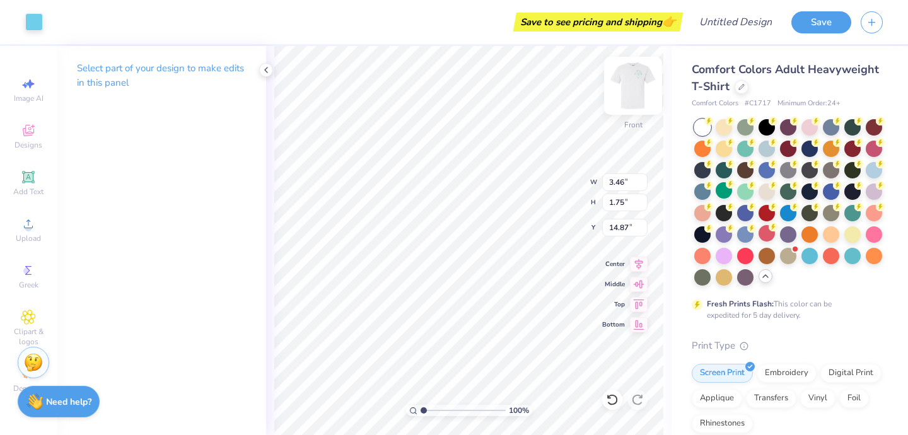
type input "15.02"
click at [630, 83] on img at bounding box center [633, 86] width 50 height 50
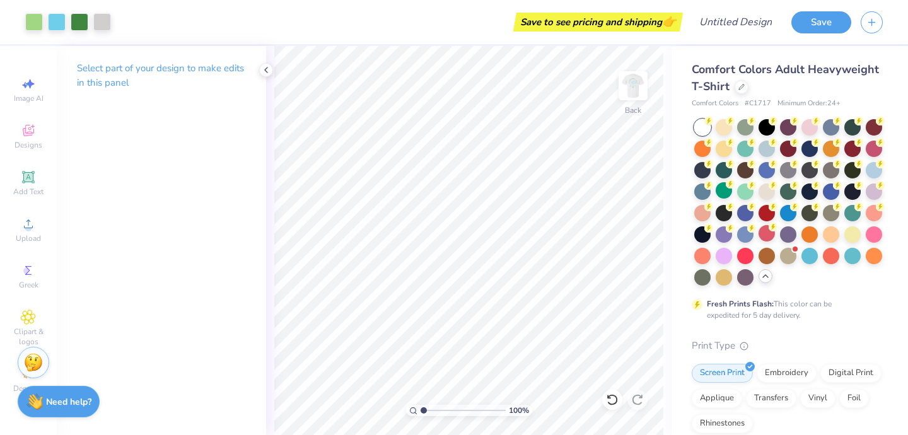
click at [630, 83] on img at bounding box center [633, 85] width 25 height 25
click at [775, 151] on div at bounding box center [767, 147] width 16 height 16
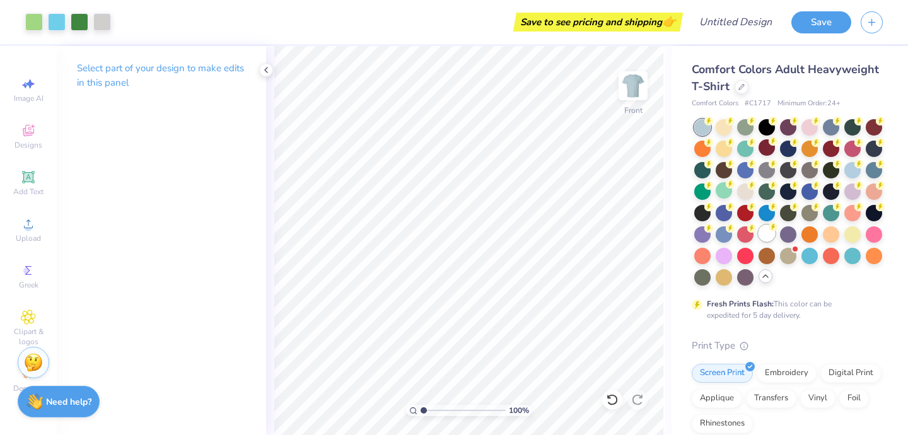
click at [759, 242] on div at bounding box center [767, 233] width 16 height 16
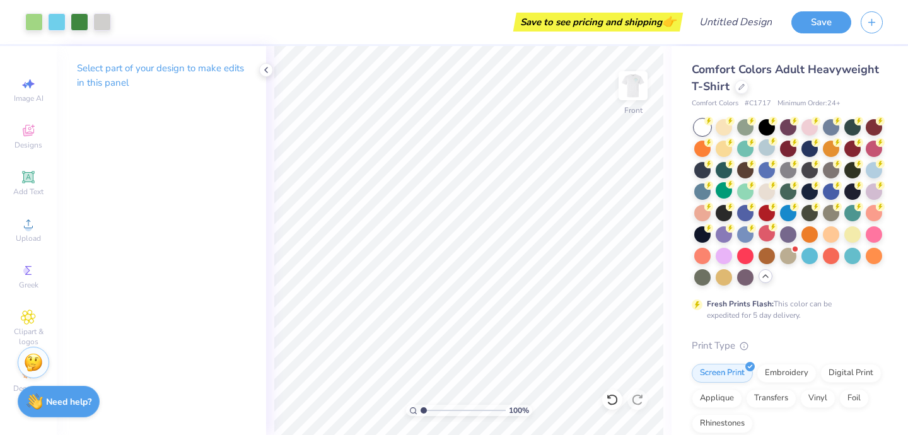
click at [761, 281] on icon at bounding box center [766, 276] width 10 height 10
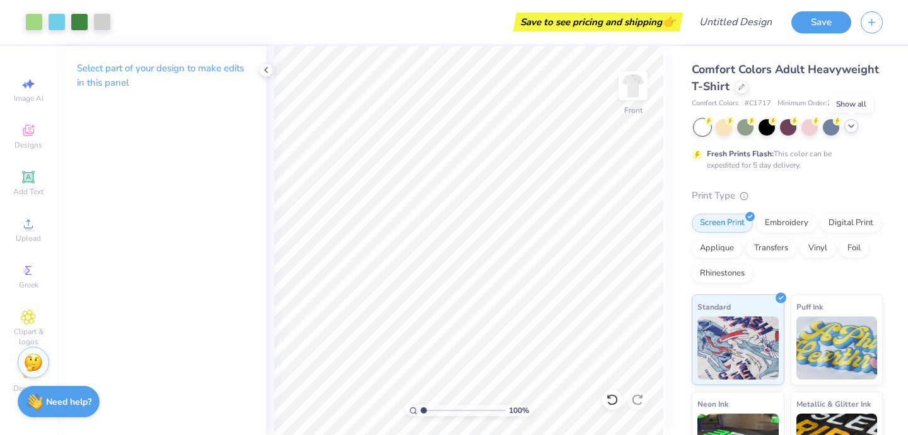
click at [852, 127] on icon at bounding box center [852, 126] width 10 height 10
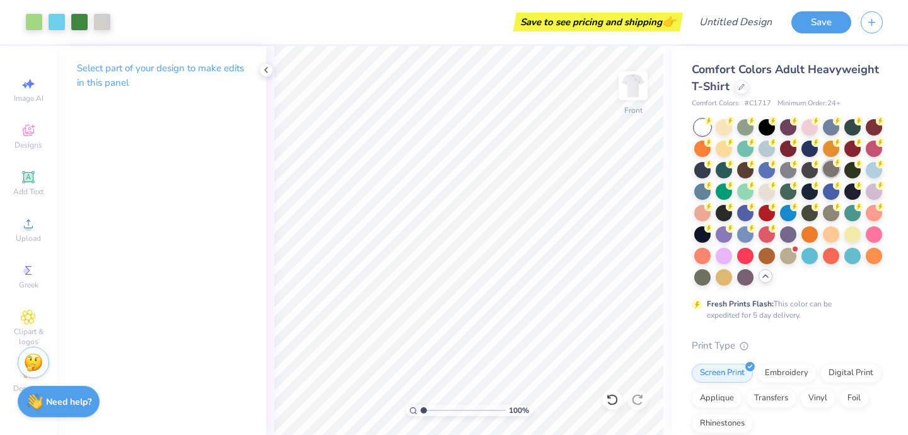
click at [823, 177] on div at bounding box center [831, 169] width 16 height 16
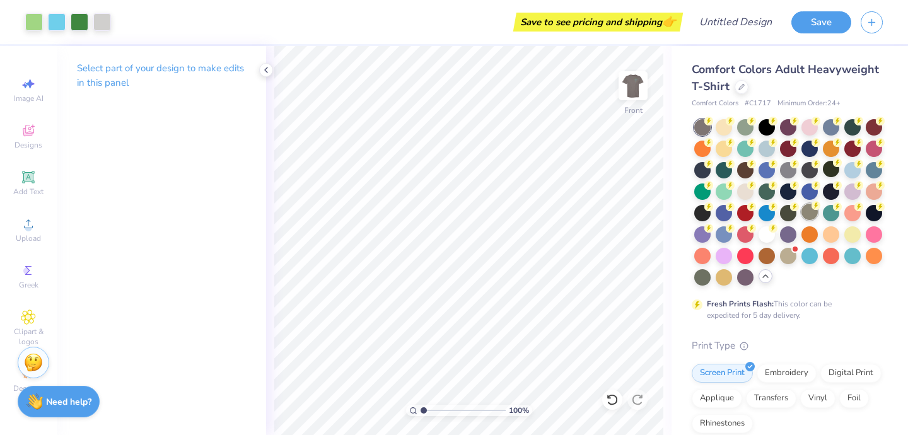
click at [802, 220] on div at bounding box center [810, 212] width 16 height 16
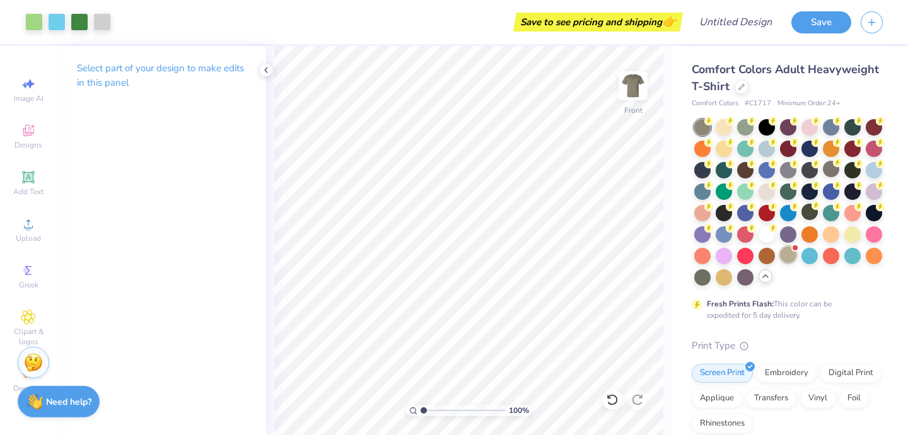
click at [780, 263] on div at bounding box center [788, 255] width 16 height 16
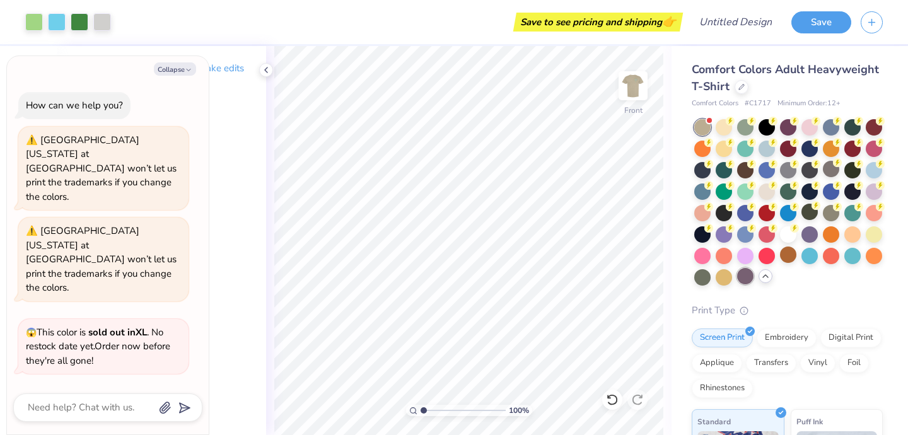
scroll to position [195, 0]
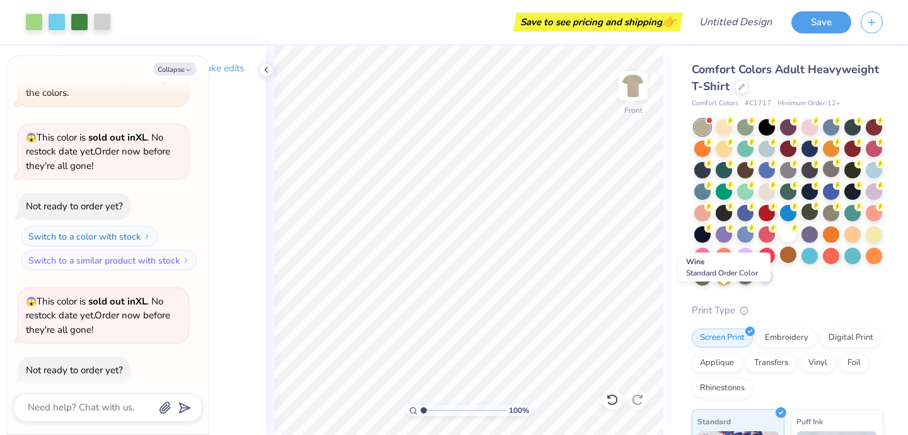
click at [737, 285] on div at bounding box center [745, 276] width 16 height 16
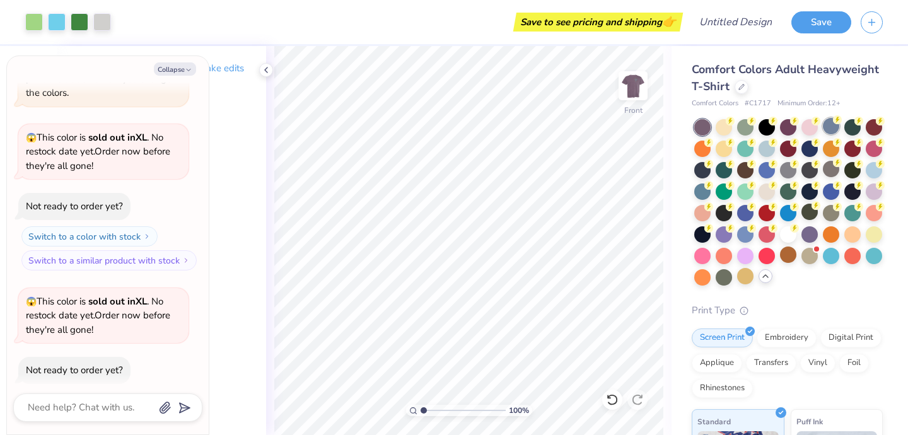
click at [852, 123] on div at bounding box center [853, 127] width 16 height 16
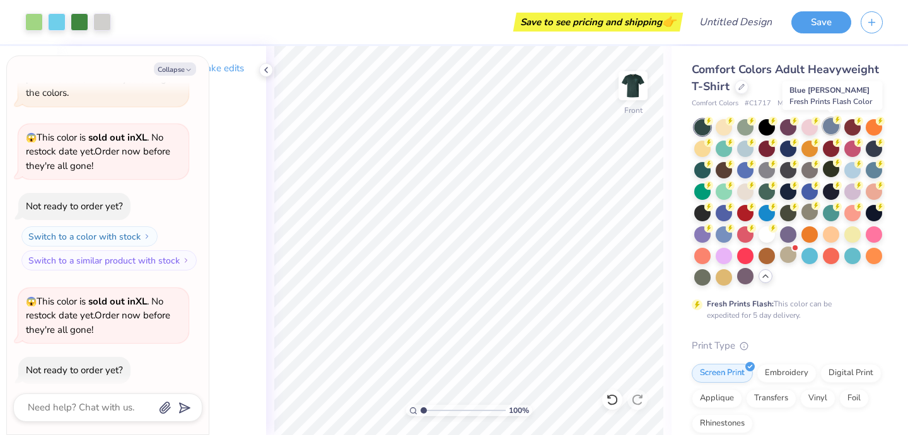
click at [833, 127] on div at bounding box center [831, 126] width 16 height 16
click at [814, 129] on div at bounding box center [810, 126] width 16 height 16
click at [790, 132] on div at bounding box center [788, 126] width 16 height 16
click at [766, 132] on div at bounding box center [767, 126] width 16 height 16
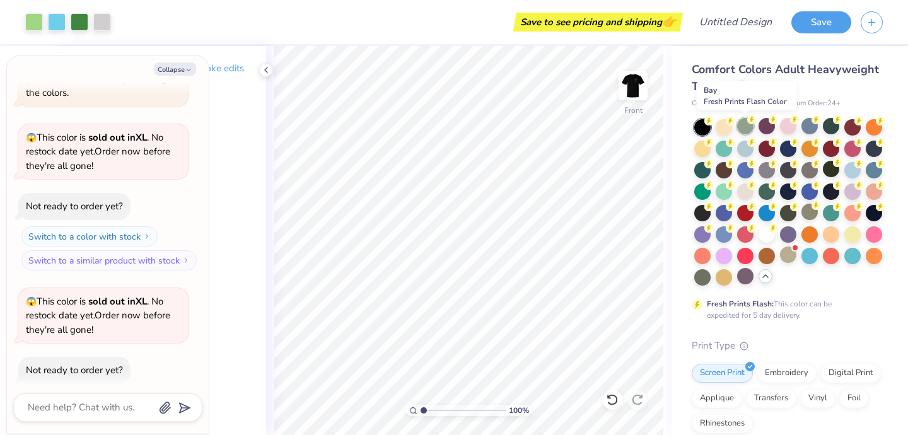
click at [746, 129] on div at bounding box center [745, 126] width 16 height 16
click at [723, 129] on div at bounding box center [724, 126] width 16 height 16
click at [866, 134] on div at bounding box center [874, 126] width 16 height 16
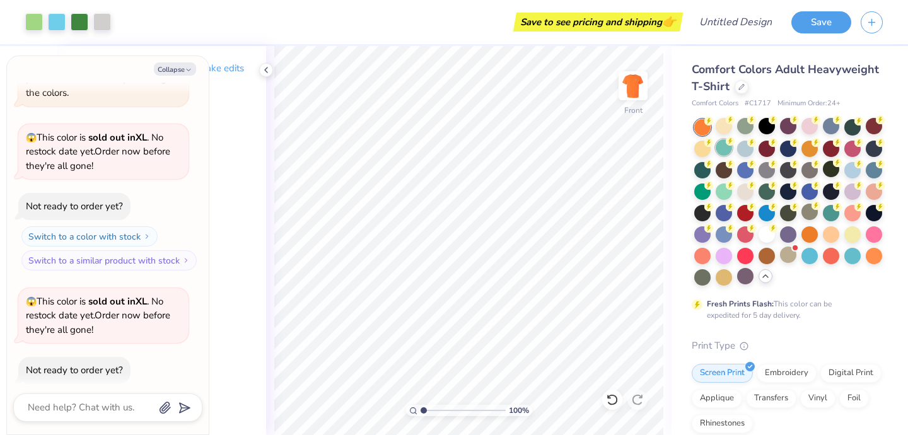
click at [711, 149] on div at bounding box center [703, 149] width 16 height 16
click at [732, 150] on div at bounding box center [724, 147] width 16 height 16
click at [732, 151] on div at bounding box center [724, 147] width 16 height 16
click at [775, 144] on div at bounding box center [767, 147] width 16 height 16
click at [797, 146] on div at bounding box center [788, 147] width 16 height 16
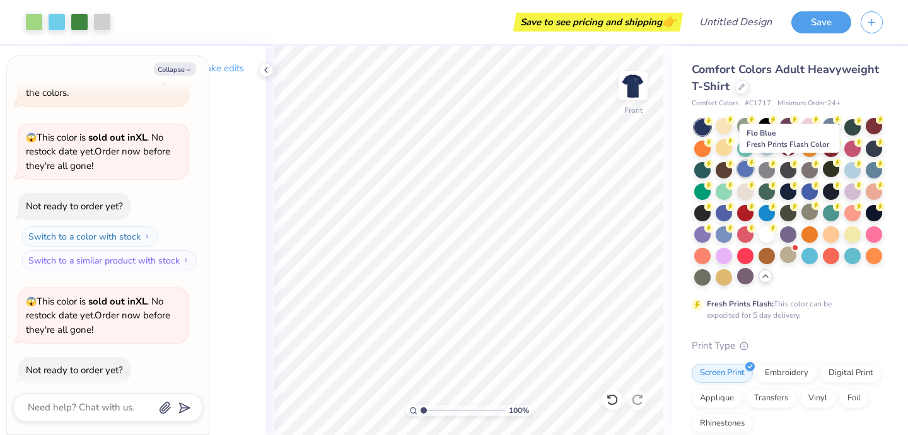
click at [754, 167] on div at bounding box center [745, 169] width 16 height 16
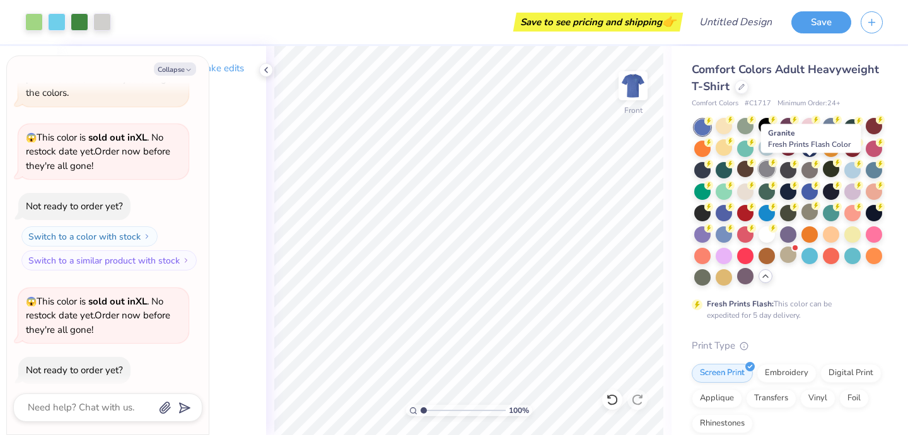
click at [775, 167] on div at bounding box center [767, 169] width 16 height 16
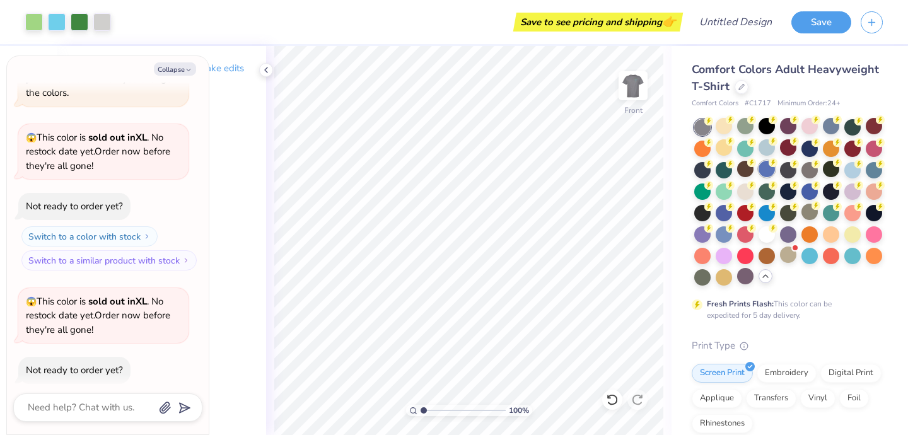
click at [775, 170] on div at bounding box center [767, 169] width 16 height 16
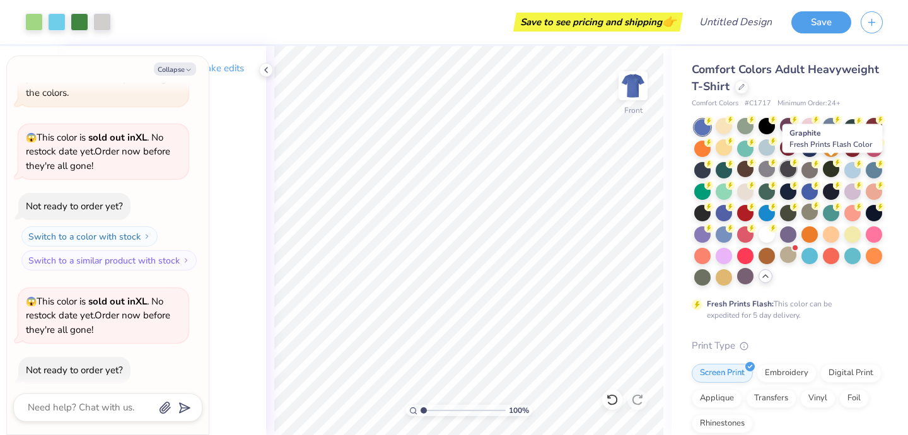
click at [797, 170] on div at bounding box center [788, 169] width 16 height 16
click at [818, 171] on div at bounding box center [810, 169] width 16 height 16
click at [797, 171] on div at bounding box center [788, 169] width 16 height 16
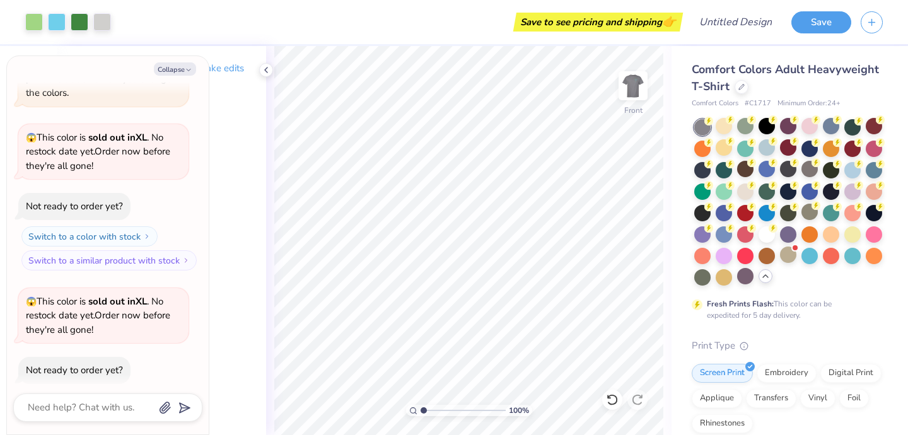
click at [823, 179] on div at bounding box center [831, 170] width 16 height 16
click at [845, 177] on div at bounding box center [853, 169] width 16 height 16
click at [866, 177] on div at bounding box center [874, 169] width 16 height 16
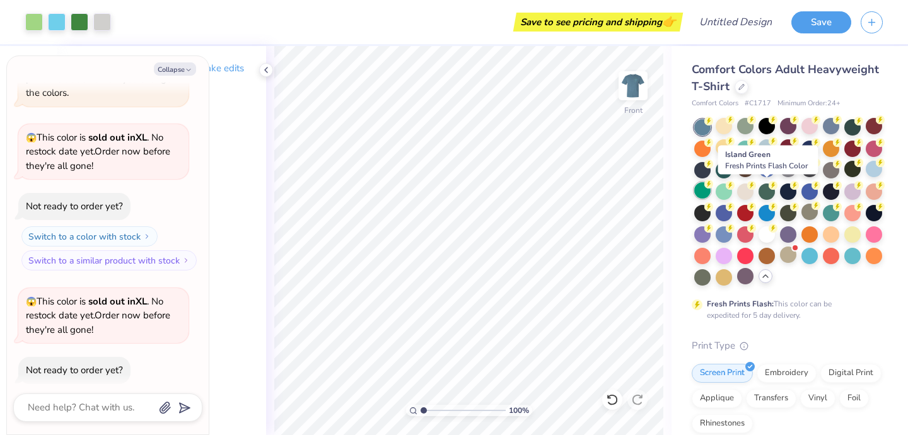
click at [711, 193] on div at bounding box center [703, 190] width 16 height 16
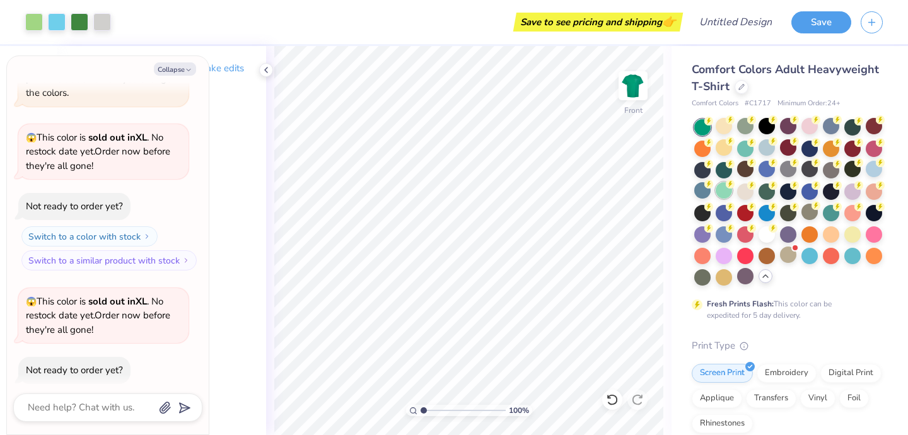
click at [732, 193] on div at bounding box center [724, 190] width 16 height 16
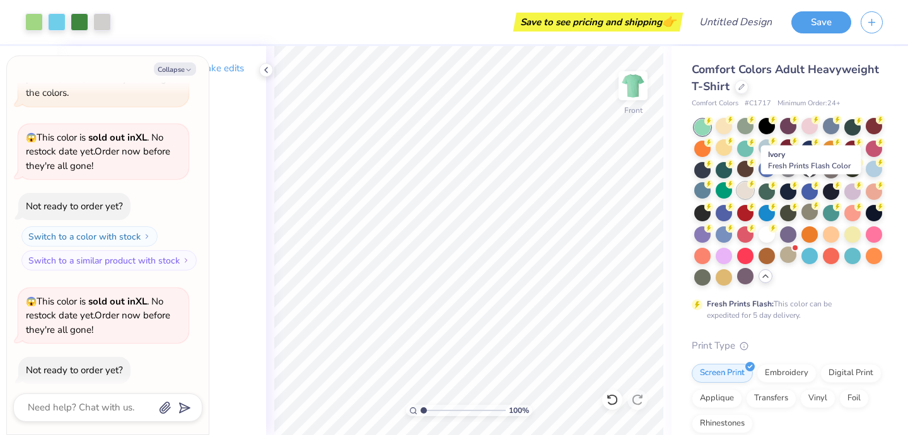
click at [754, 192] on div at bounding box center [745, 190] width 16 height 16
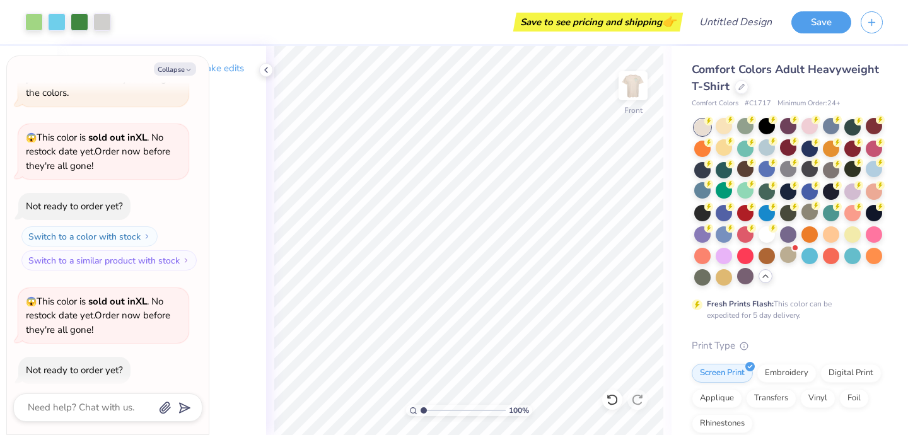
type textarea "x"
click at [738, 18] on input "Design Title" at bounding box center [751, 21] width 62 height 25
type input "M"
type textarea "x"
type input "MM"
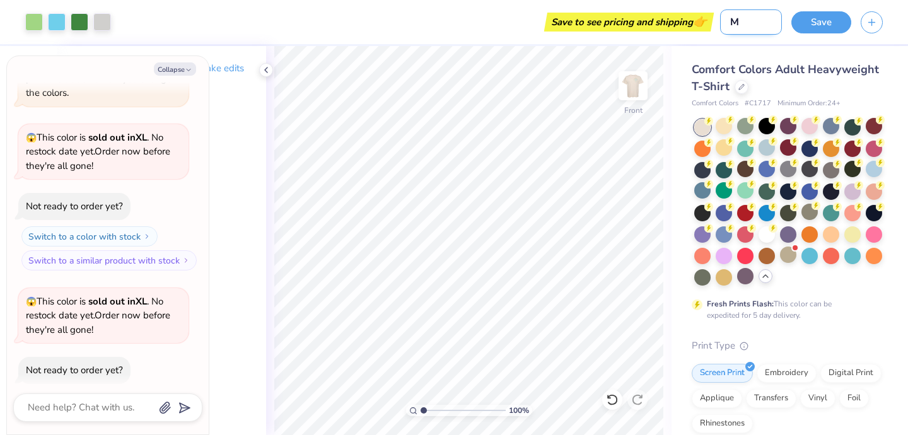
type textarea "x"
type input "MMM"
type textarea "x"
type input "MMM"
type textarea "x"
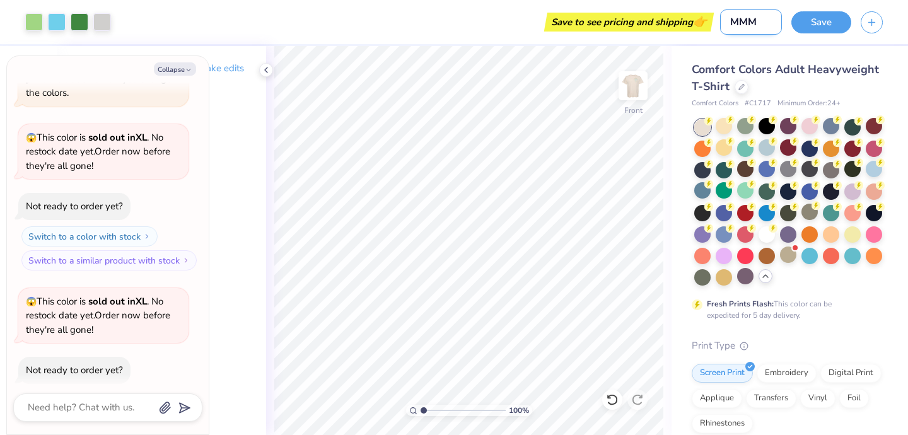
type input "MMM M"
type textarea "x"
type input "MMM Me"
type textarea "x"
type input "MMM Mer"
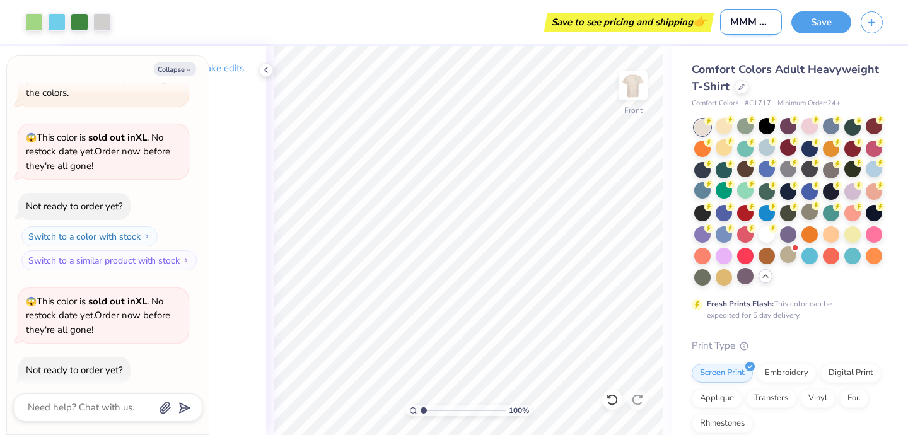
type textarea "x"
type input "MMM Merc"
type textarea "x"
type input "MMM Merch"
type textarea "x"
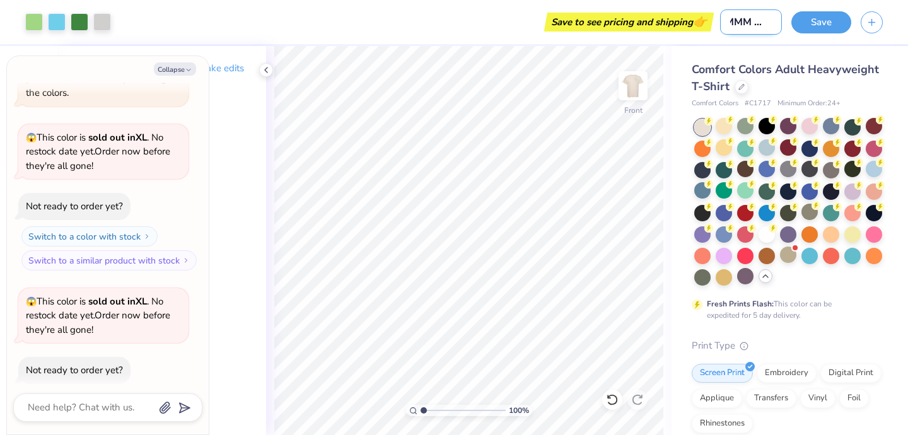
scroll to position [0, 16]
type input "MMM Merch"
click at [816, 27] on button "Save" at bounding box center [822, 20] width 60 height 22
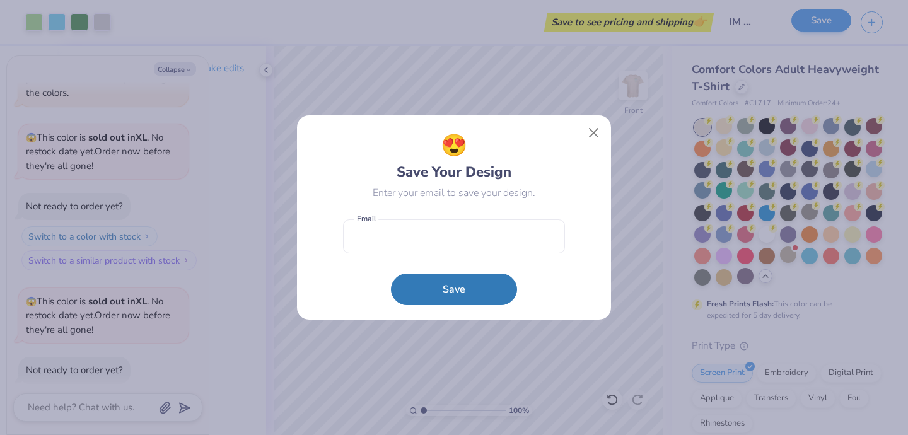
scroll to position [0, 0]
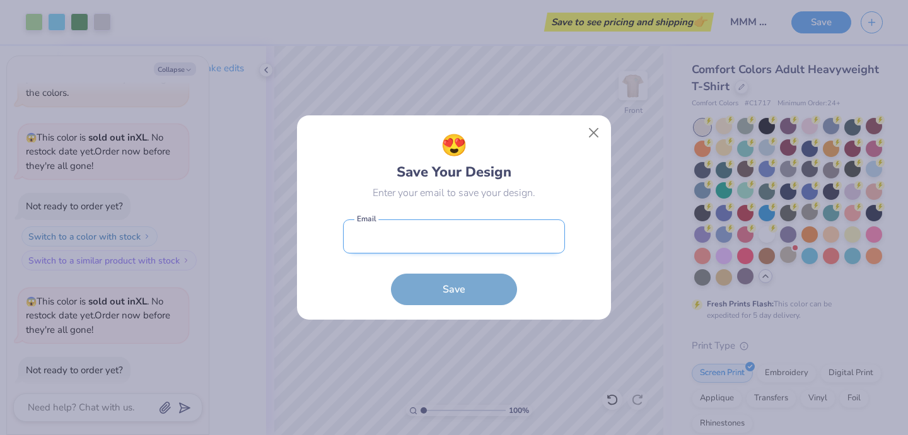
click at [405, 242] on input "email" at bounding box center [454, 237] width 222 height 35
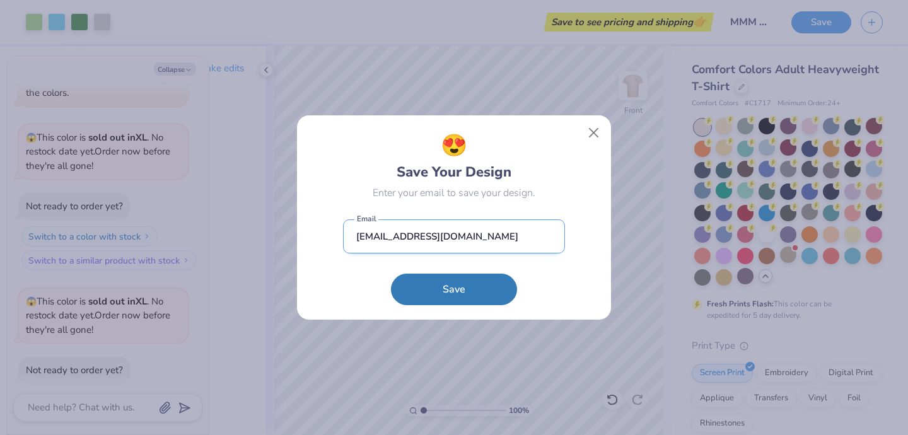
click at [440, 238] on input "[EMAIL_ADDRESS][DOMAIN_NAME]" at bounding box center [454, 237] width 222 height 35
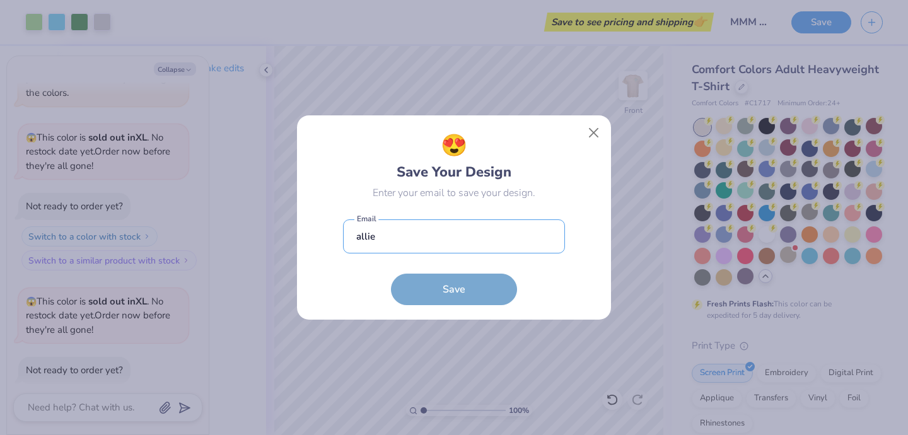
type input "[EMAIL_ADDRESS][DOMAIN_NAME]"
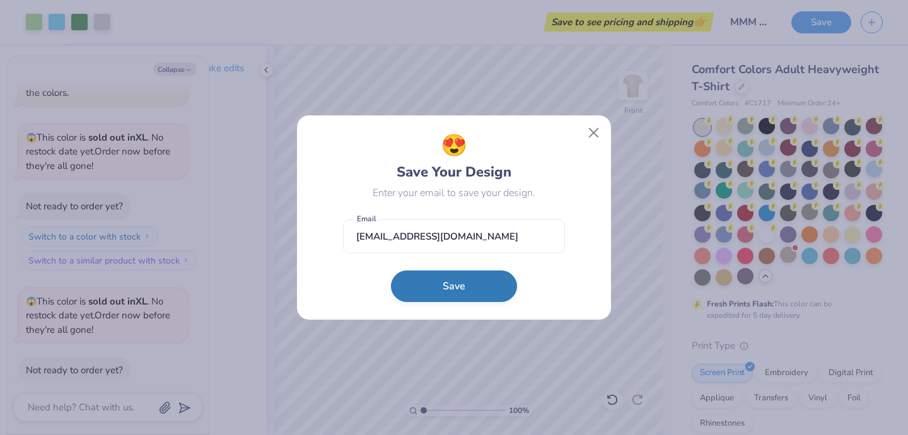
click at [475, 291] on button "Save" at bounding box center [454, 287] width 126 height 32
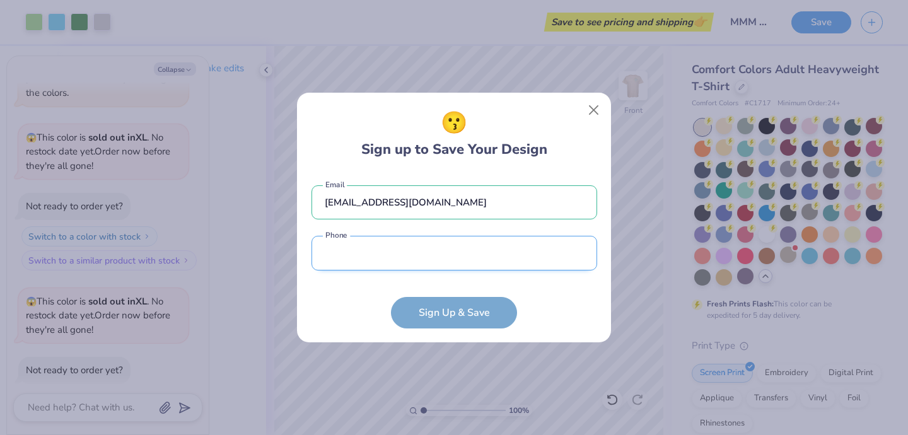
click at [446, 261] on input "tel" at bounding box center [455, 253] width 286 height 35
type input "[PHONE_NUMBER]"
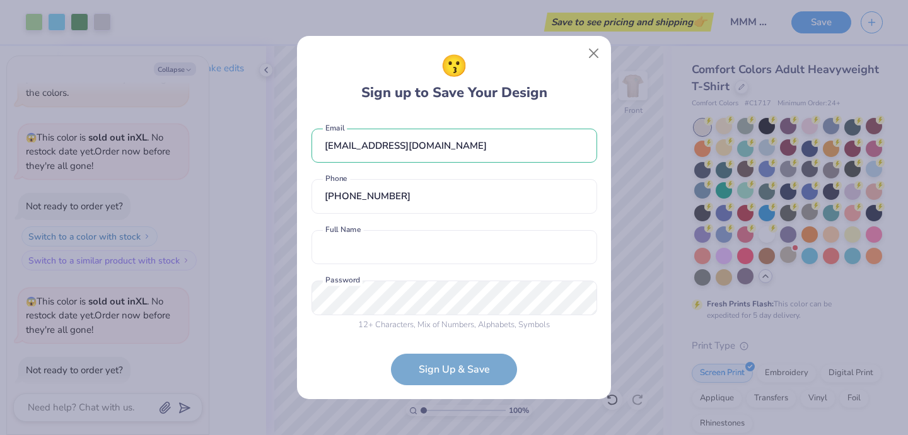
scroll to position [4, 0]
click at [435, 315] on div "12 + Characters , Mix of Numbers , Alphabets , Symbols" at bounding box center [455, 321] width 286 height 13
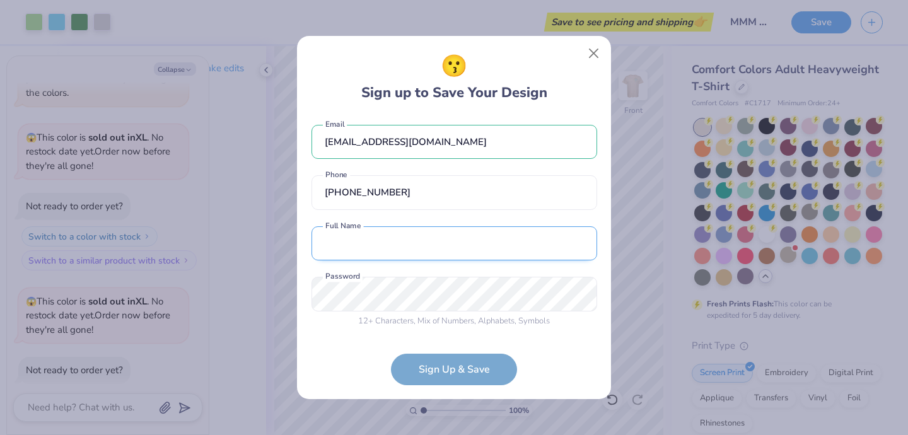
click at [404, 249] on input "text" at bounding box center [455, 243] width 286 height 35
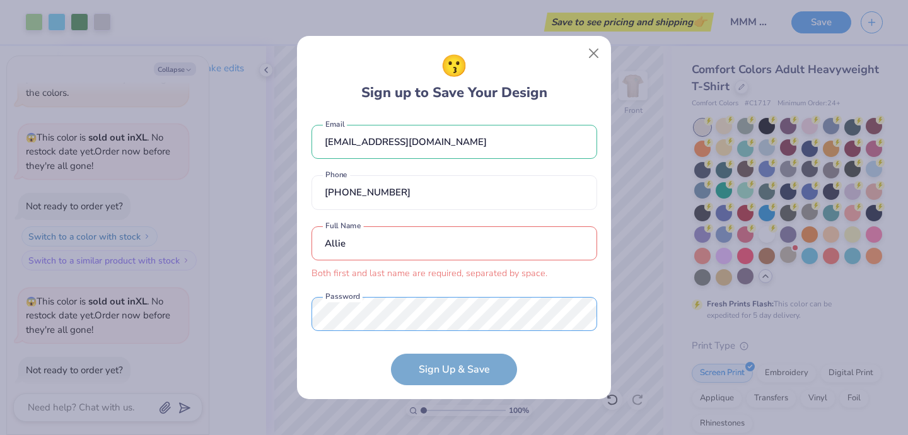
scroll to position [24, 0]
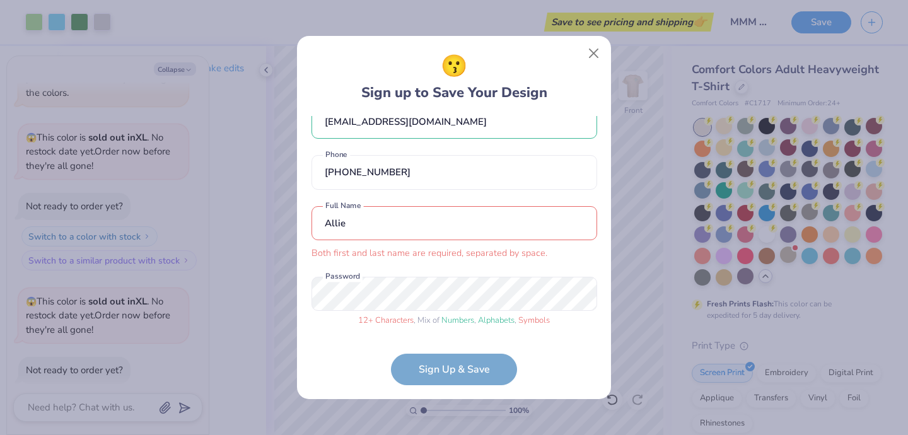
click at [406, 226] on input "Allie" at bounding box center [455, 223] width 286 height 35
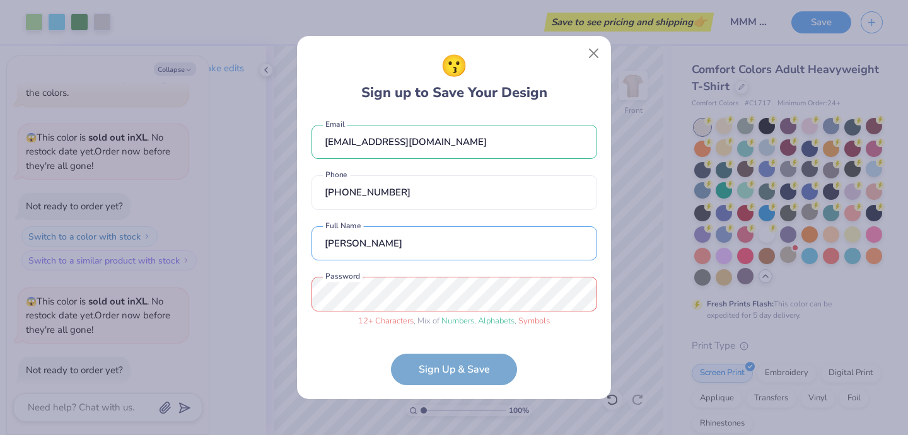
type input "[PERSON_NAME]"
click at [356, 340] on form "[EMAIL_ADDRESS][DOMAIN_NAME] Email [PHONE_NUMBER] Phone [PERSON_NAME] Full Name…" at bounding box center [455, 250] width 286 height 269
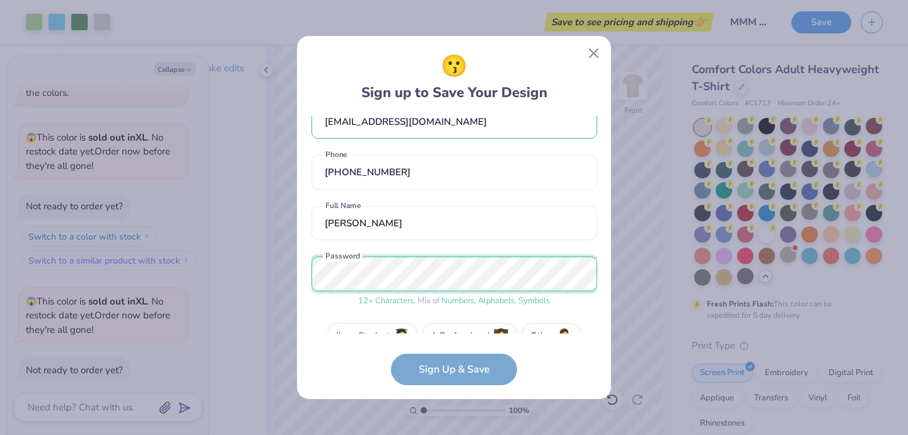
scroll to position [52, 0]
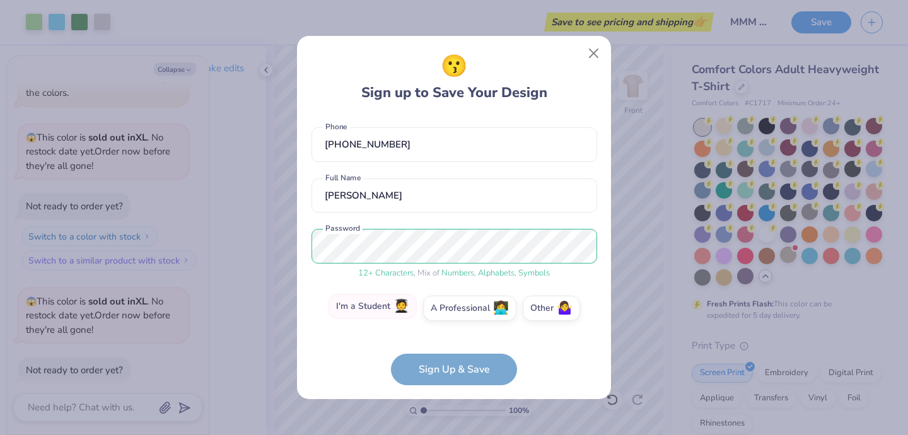
click at [367, 301] on label "I'm a Student 🧑‍🎓" at bounding box center [373, 306] width 88 height 25
click at [450, 360] on input "I'm a Student 🧑‍🎓" at bounding box center [454, 364] width 8 height 8
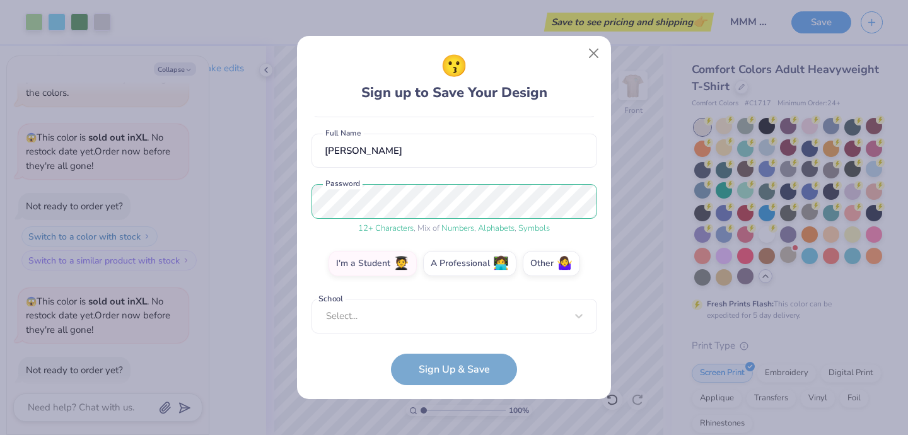
click at [405, 333] on form "[EMAIL_ADDRESS][DOMAIN_NAME] Email [PHONE_NUMBER] Phone [PERSON_NAME] Full Name…" at bounding box center [455, 250] width 286 height 269
click at [403, 326] on div "[EMAIL_ADDRESS][DOMAIN_NAME] Email [PHONE_NUMBER] Phone [PERSON_NAME] Full Name…" at bounding box center [455, 225] width 286 height 218
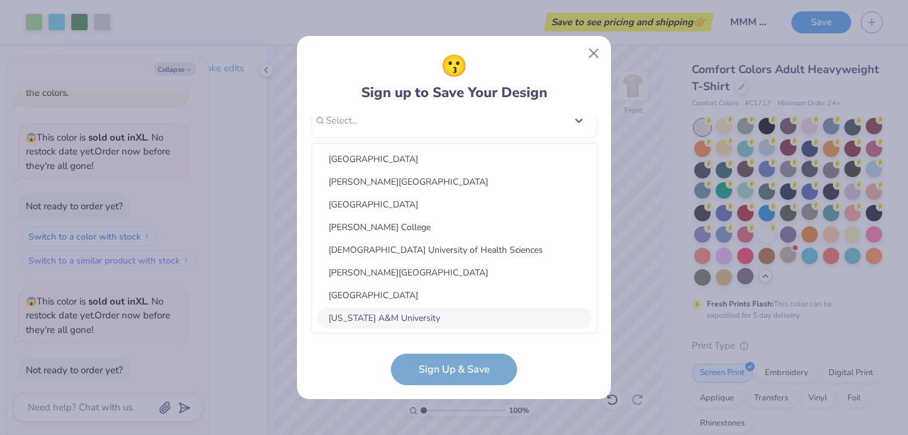
click at [364, 421] on div "😗 Sign up to Save Your Design [EMAIL_ADDRESS][DOMAIN_NAME] Email [PHONE_NUMBER]…" at bounding box center [454, 217] width 908 height 435
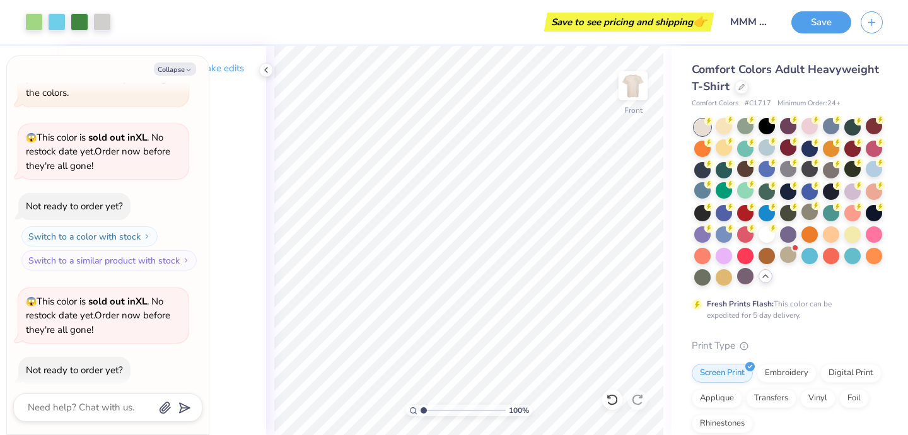
type input "1.1"
type textarea "x"
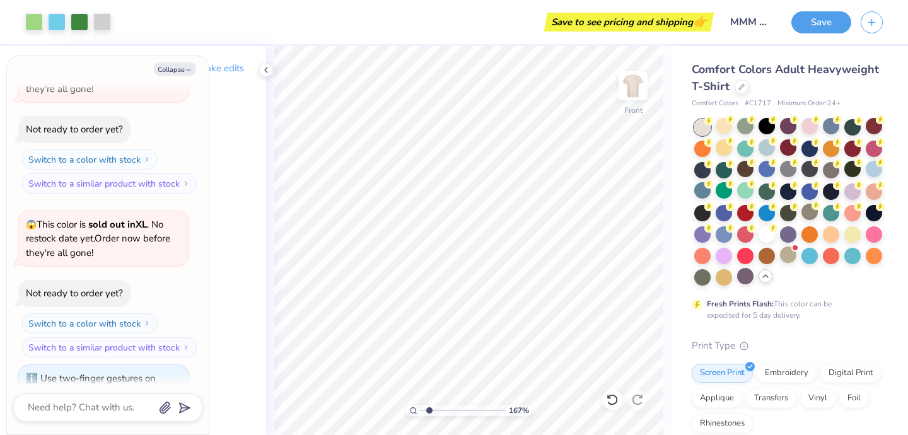
type input "1.67"
click at [429, 409] on input "range" at bounding box center [463, 410] width 85 height 11
click at [611, 397] on icon at bounding box center [609, 397] width 3 height 3
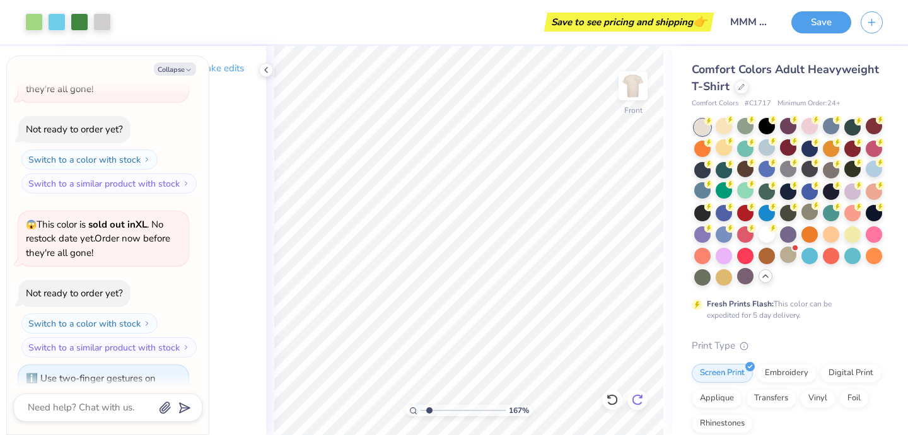
click at [640, 398] on icon at bounding box center [637, 400] width 13 height 13
type textarea "x"
drag, startPoint x: 430, startPoint y: 410, endPoint x: 403, endPoint y: 410, distance: 27.1
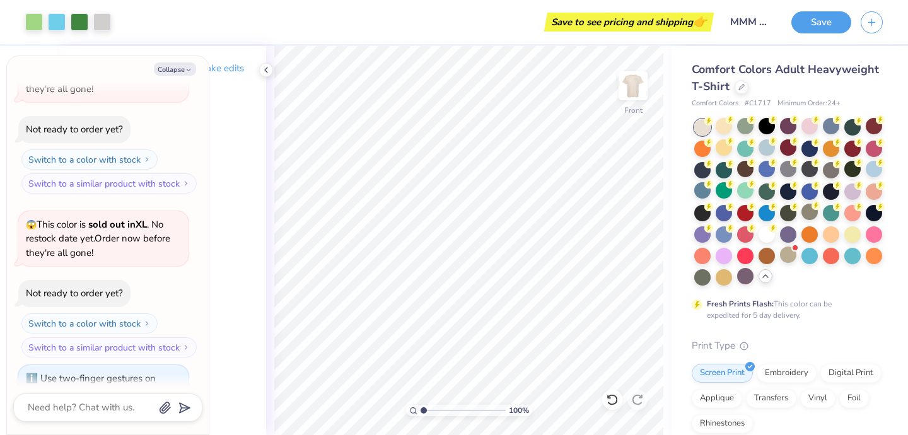
type input "1"
click at [421, 410] on input "range" at bounding box center [463, 410] width 85 height 11
click at [759, 242] on div at bounding box center [767, 233] width 16 height 16
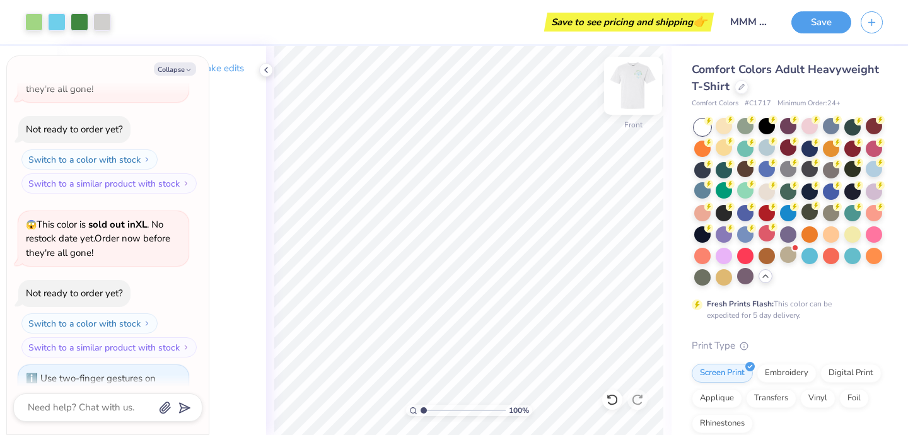
click at [633, 93] on img at bounding box center [633, 86] width 50 height 50
click at [633, 93] on img at bounding box center [633, 85] width 25 height 25
click at [775, 192] on div at bounding box center [767, 190] width 16 height 16
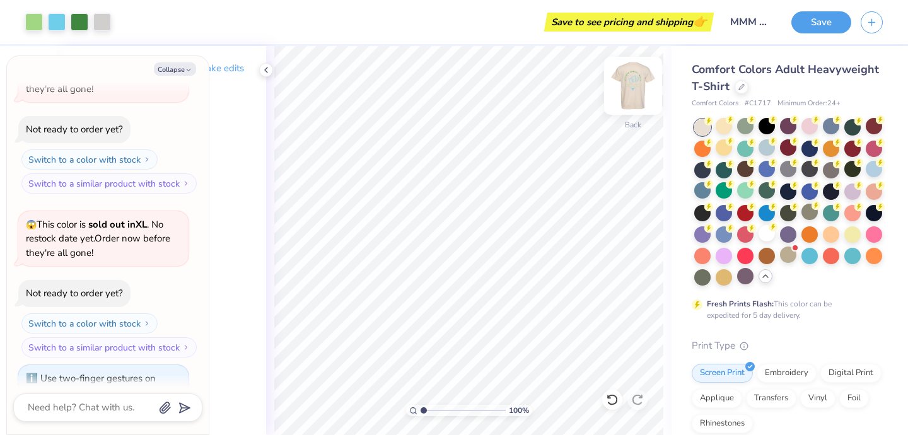
click at [628, 93] on img at bounding box center [633, 86] width 50 height 50
click at [759, 242] on div at bounding box center [767, 233] width 16 height 16
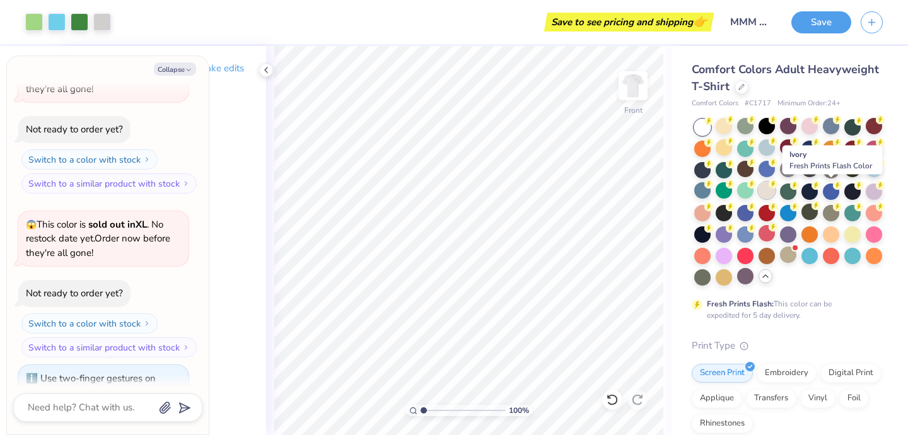
click at [775, 195] on div at bounding box center [767, 190] width 16 height 16
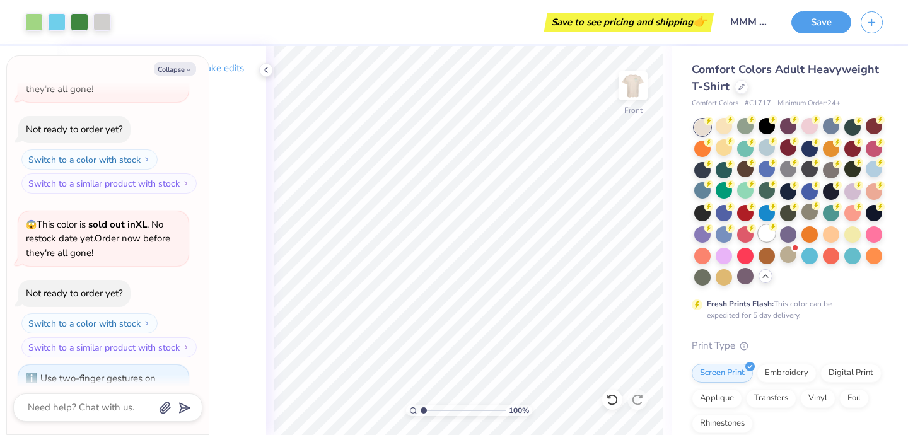
click at [759, 242] on div at bounding box center [767, 233] width 16 height 16
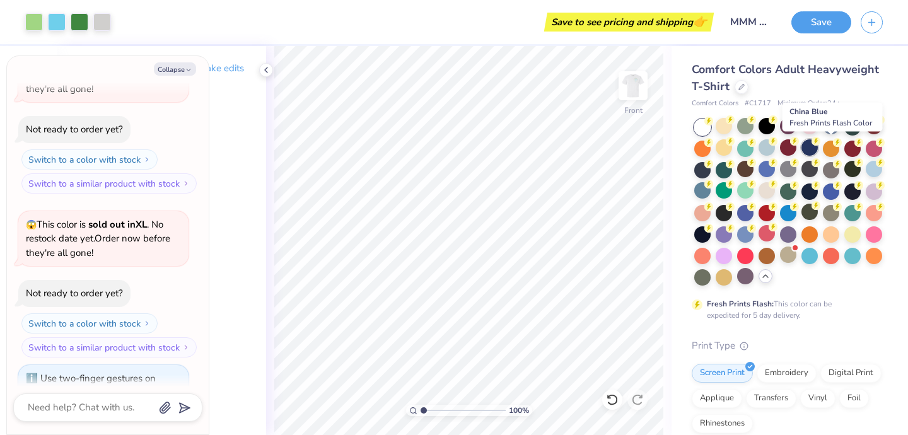
click at [818, 150] on div at bounding box center [810, 147] width 16 height 16
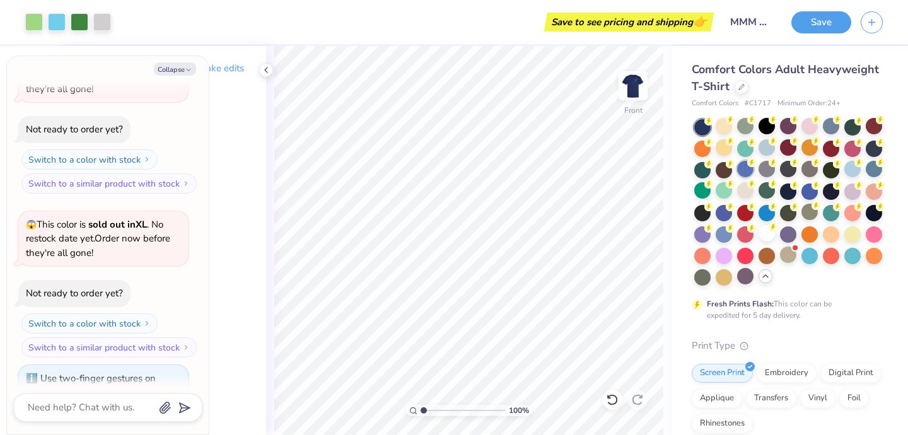
click at [754, 173] on div at bounding box center [745, 169] width 16 height 16
click at [775, 186] on div at bounding box center [767, 190] width 16 height 16
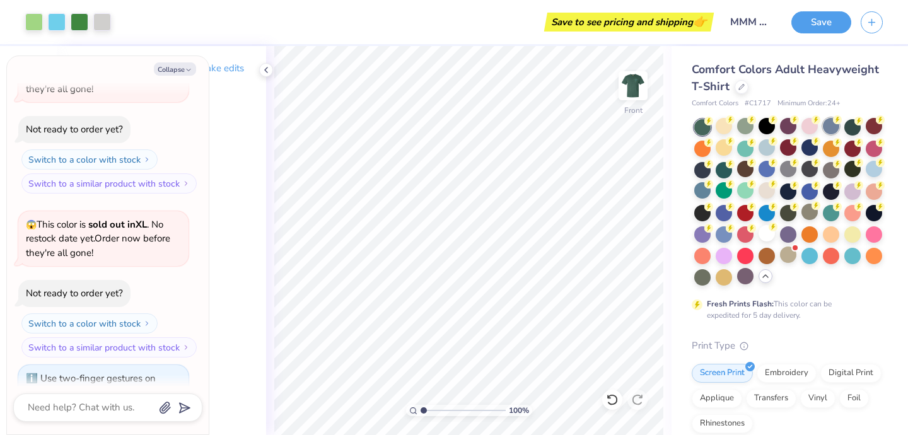
click at [826, 128] on div at bounding box center [831, 126] width 16 height 16
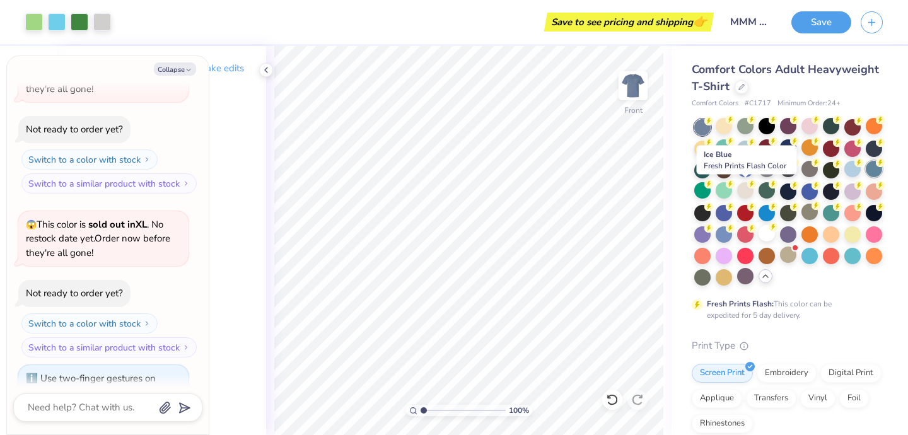
click at [866, 177] on div at bounding box center [874, 169] width 16 height 16
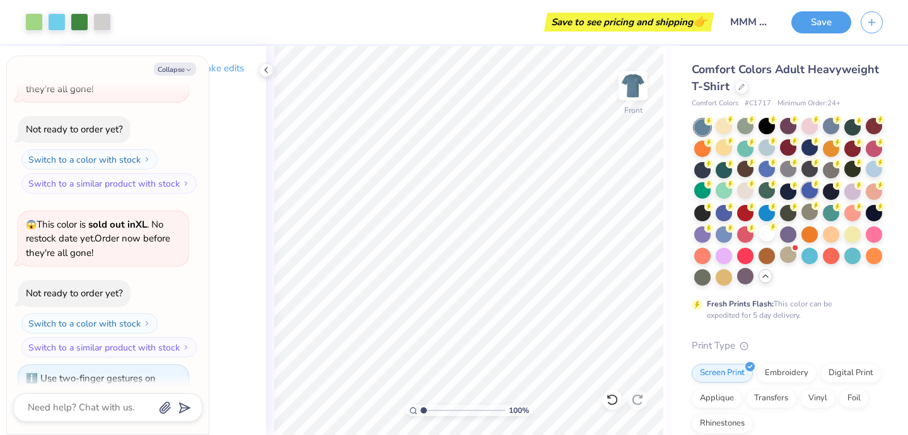
click at [802, 199] on div at bounding box center [810, 190] width 16 height 16
click at [823, 199] on div at bounding box center [831, 190] width 16 height 16
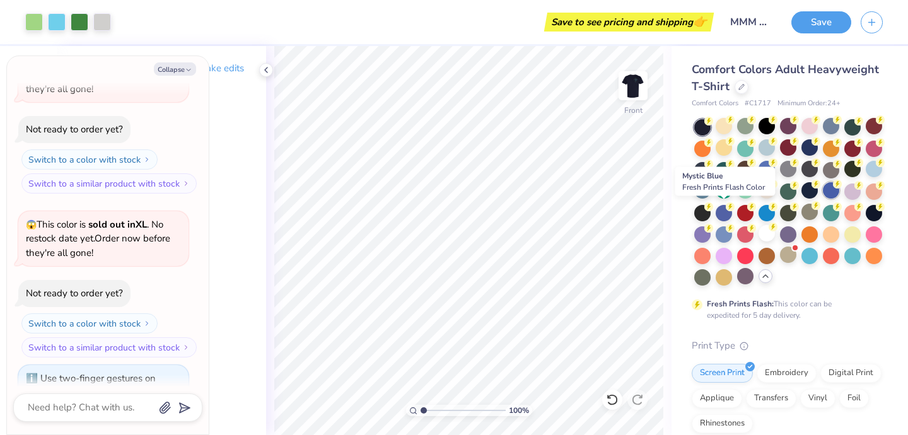
click at [823, 199] on div at bounding box center [831, 190] width 16 height 16
click at [802, 199] on div at bounding box center [810, 190] width 16 height 16
click at [866, 220] on div at bounding box center [874, 212] width 16 height 16
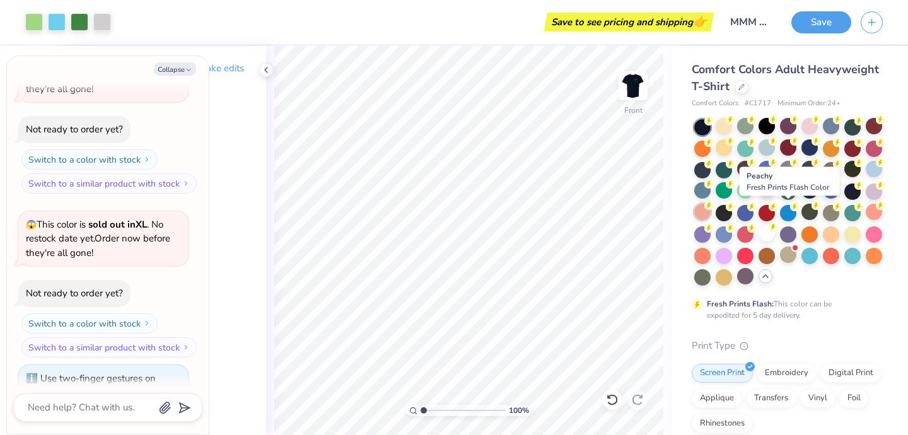
click at [711, 218] on div at bounding box center [703, 212] width 16 height 16
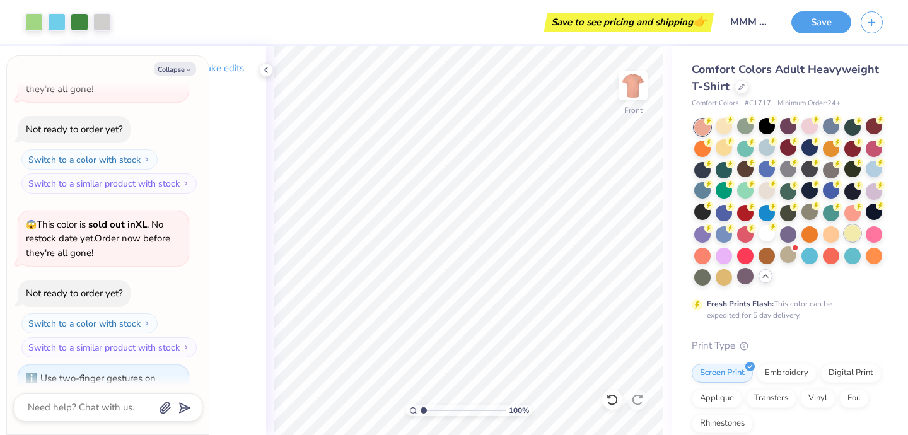
click at [845, 242] on div at bounding box center [853, 233] width 16 height 16
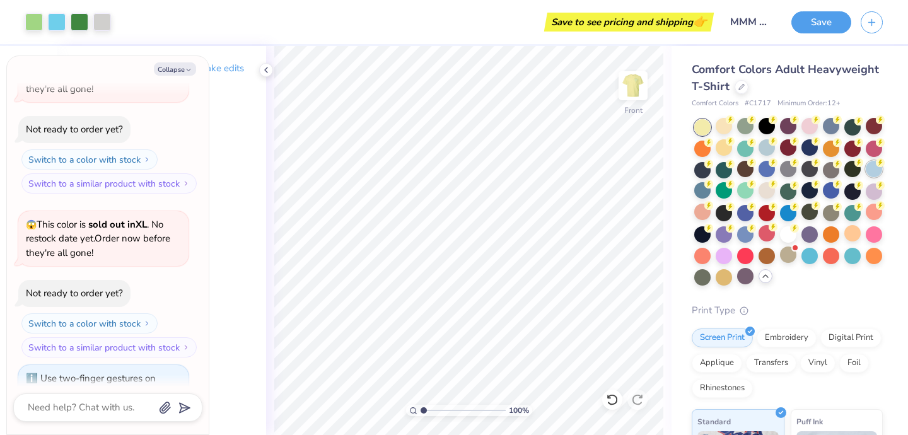
click at [866, 177] on div at bounding box center [874, 169] width 16 height 16
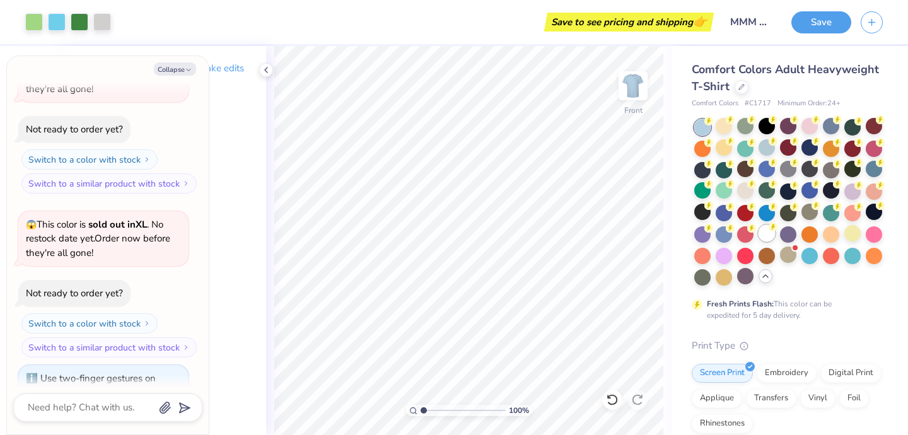
click at [759, 242] on div at bounding box center [767, 233] width 16 height 16
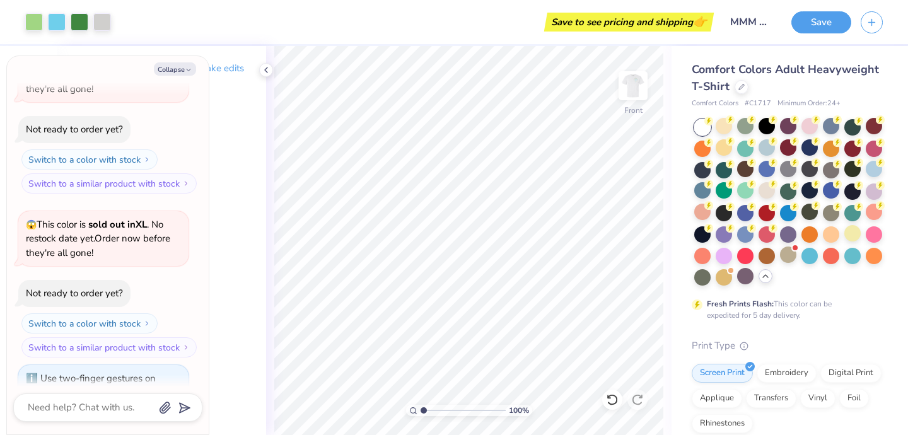
type textarea "x"
